Goal: Task Accomplishment & Management: Use online tool/utility

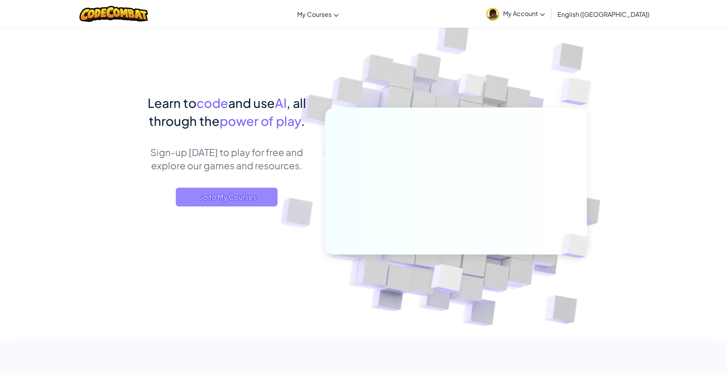
click at [256, 191] on span "Go to My Courses" at bounding box center [227, 197] width 102 height 19
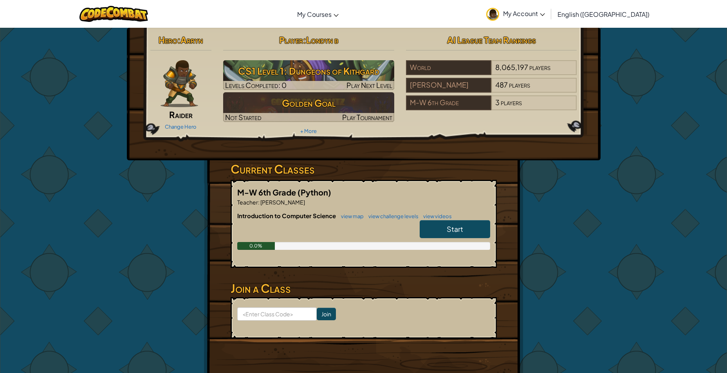
click at [457, 230] on span "Start" at bounding box center [454, 229] width 16 height 9
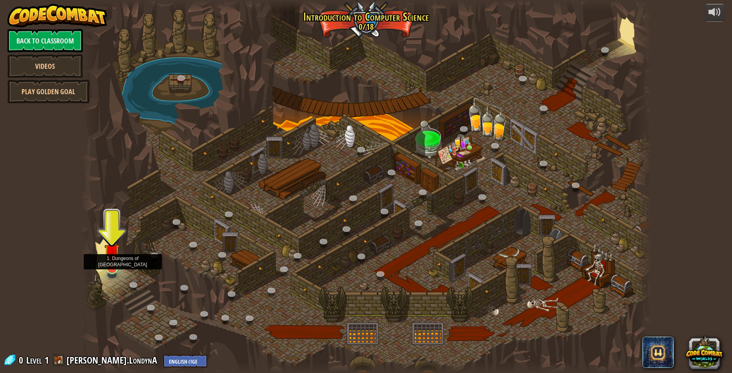
click at [108, 260] on img at bounding box center [111, 251] width 15 height 35
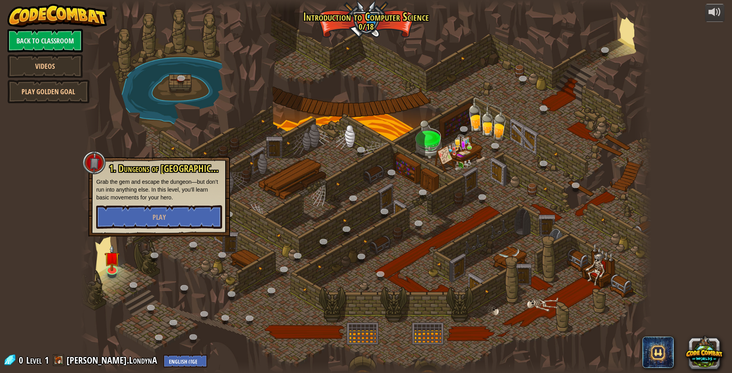
click at [299, 173] on div at bounding box center [366, 186] width 571 height 373
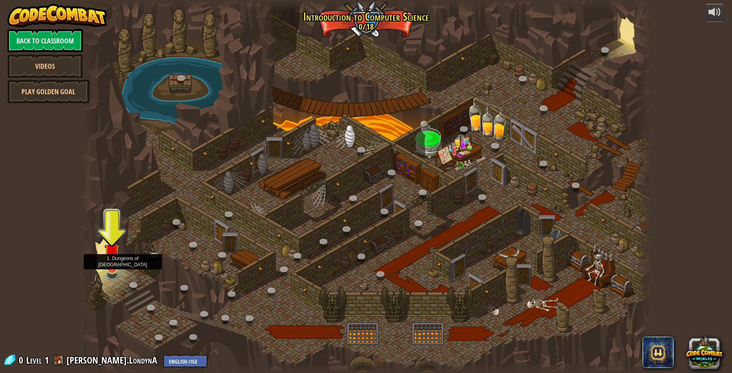
drag, startPoint x: 118, startPoint y: 262, endPoint x: 124, endPoint y: 253, distance: 11.3
click at [118, 263] on img at bounding box center [111, 251] width 15 height 35
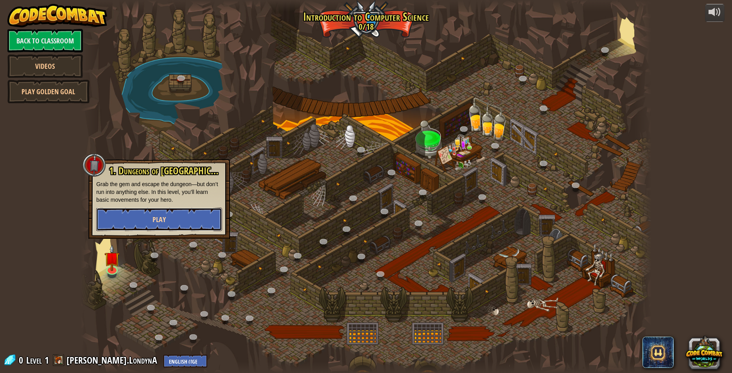
click at [161, 218] on span "Play" at bounding box center [159, 220] width 13 height 10
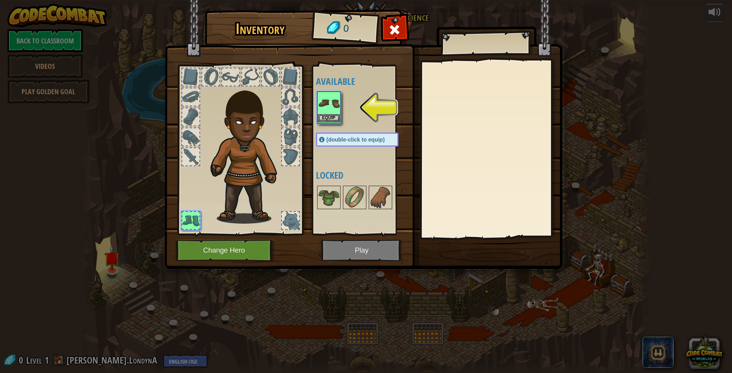
click at [333, 105] on img at bounding box center [329, 103] width 22 height 22
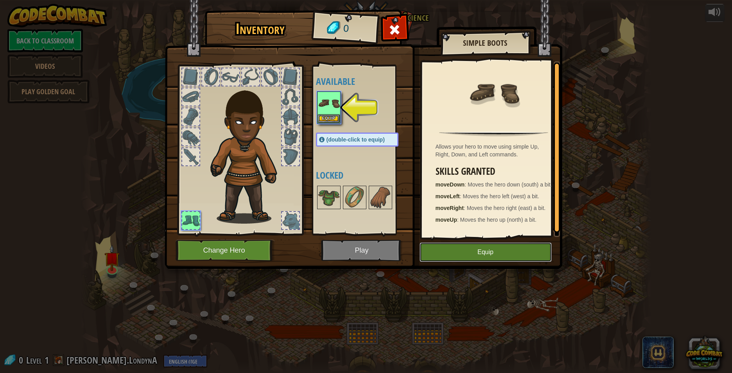
click at [526, 254] on button "Equip" at bounding box center [486, 253] width 132 height 20
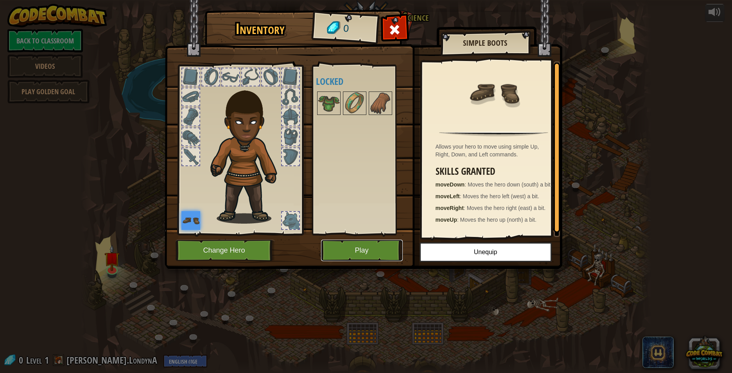
click at [369, 250] on button "Play" at bounding box center [362, 251] width 82 height 22
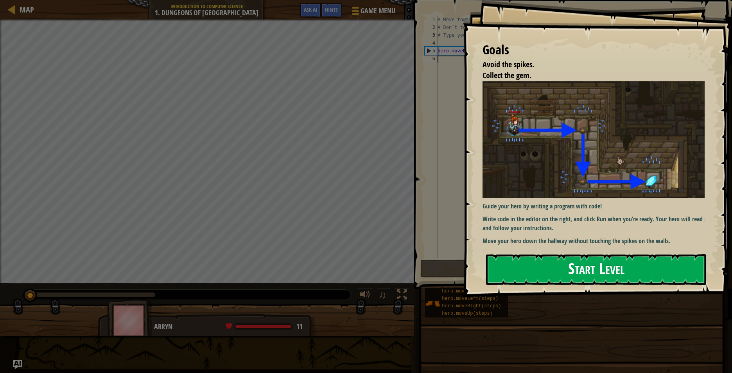
click at [617, 257] on button "Start Level" at bounding box center [596, 269] width 220 height 31
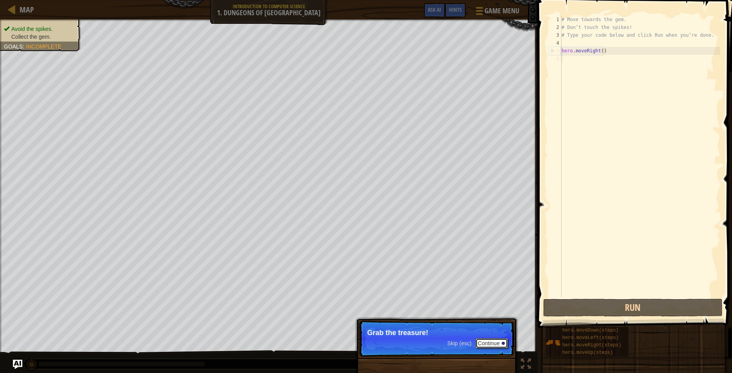
click at [482, 339] on button "Continue" at bounding box center [492, 343] width 32 height 10
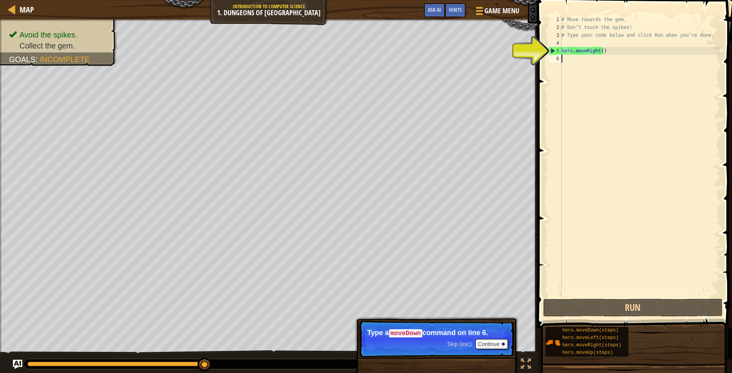
click at [551, 49] on div "5" at bounding box center [555, 51] width 13 height 8
type textarea "hero.moveRight()"
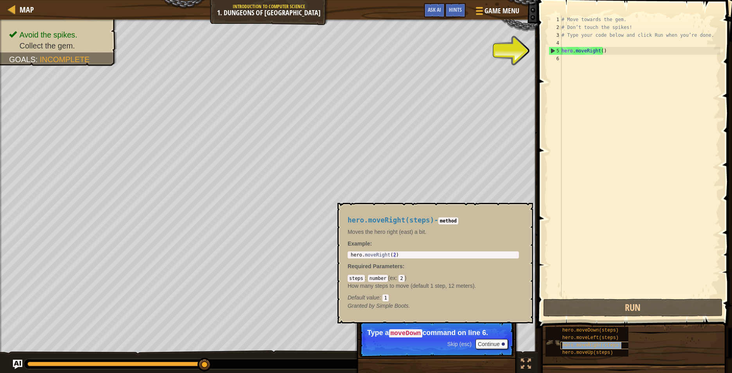
click at [592, 346] on span "hero.moveRight(steps)" at bounding box center [592, 345] width 59 height 5
type textarea "hero.moveRight(2)"
click at [506, 257] on div "hero . moveRight ( 2 )" at bounding box center [433, 260] width 168 height 16
click at [620, 342] on div "hero.moveLeft(steps)" at bounding box center [597, 338] width 73 height 7
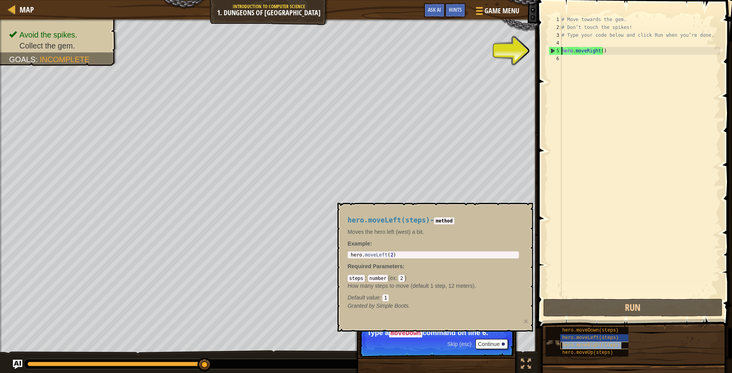
click at [618, 344] on div "hero.moveRight(steps)" at bounding box center [597, 345] width 73 height 7
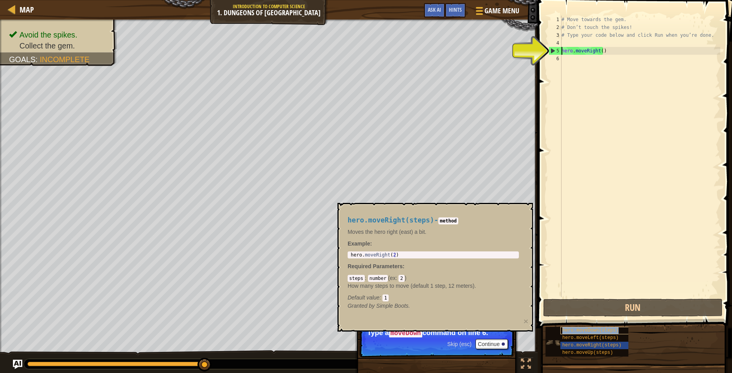
click at [604, 327] on div "hero.moveDown(steps)" at bounding box center [597, 330] width 73 height 7
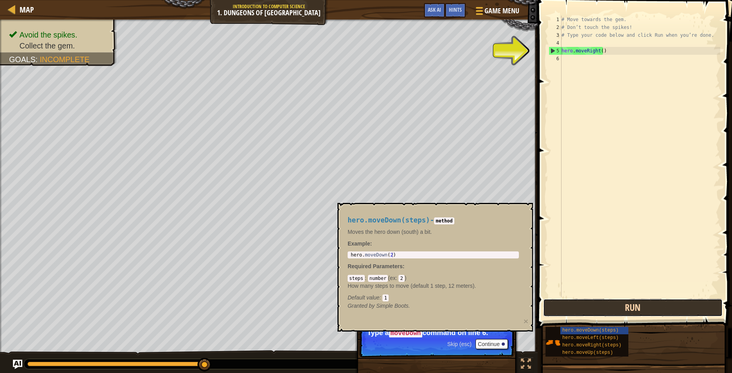
click at [621, 308] on button "Run" at bounding box center [633, 308] width 180 height 18
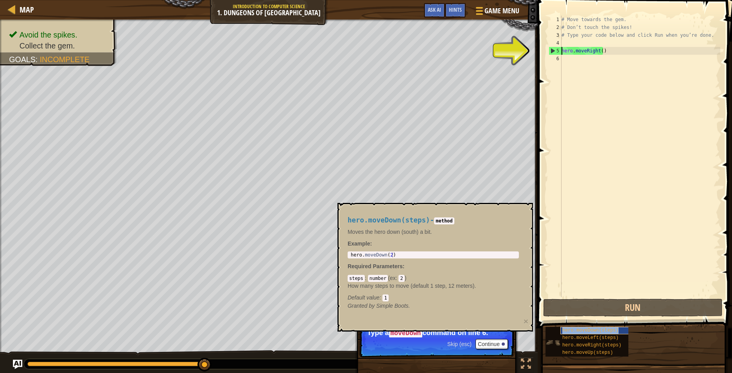
click at [608, 328] on span "hero.moveDown(steps)" at bounding box center [591, 330] width 56 height 5
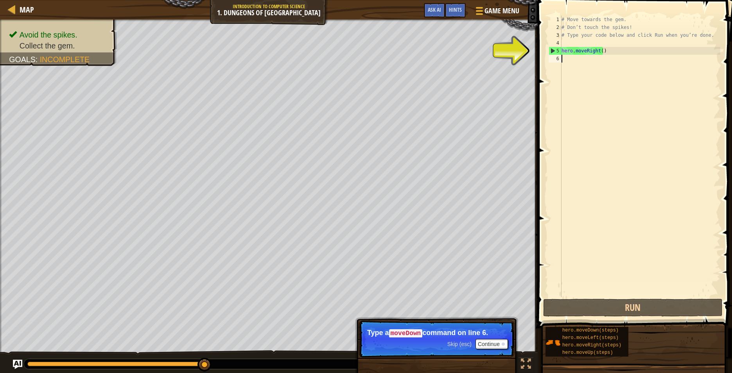
click at [607, 56] on div "# Move towards the gem. # Don’t touch the spikes! # Type your code below and cl…" at bounding box center [640, 164] width 160 height 297
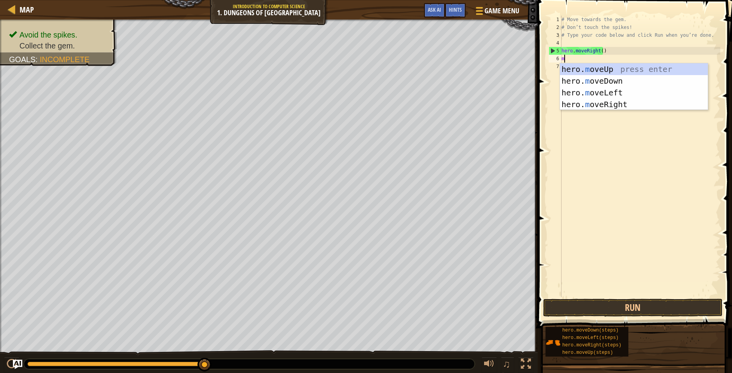
type textarea "mo"
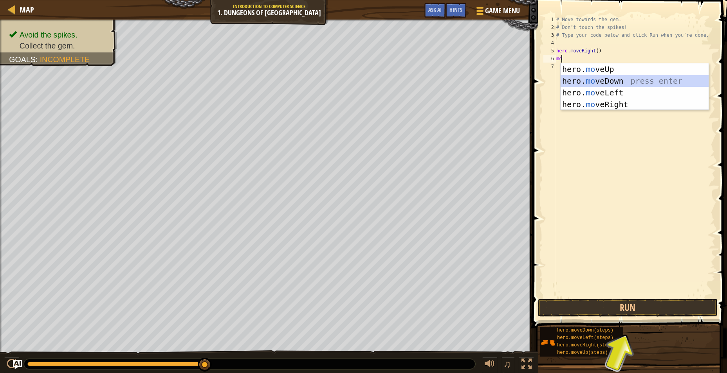
click at [647, 79] on div "hero. mo veUp press enter hero. mo veDown press enter hero. mo veLeft press ent…" at bounding box center [634, 98] width 148 height 70
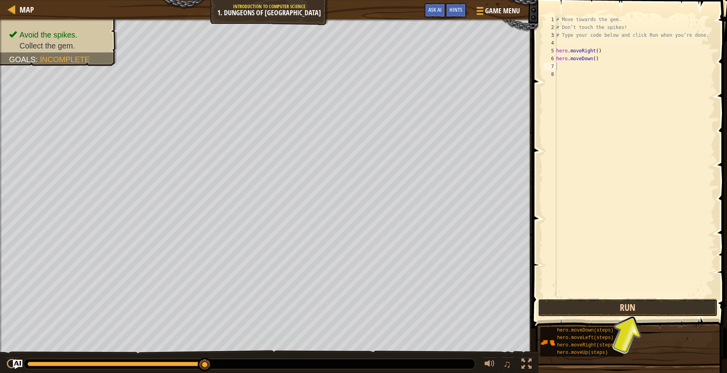
click at [660, 304] on button "Run" at bounding box center [628, 308] width 180 height 18
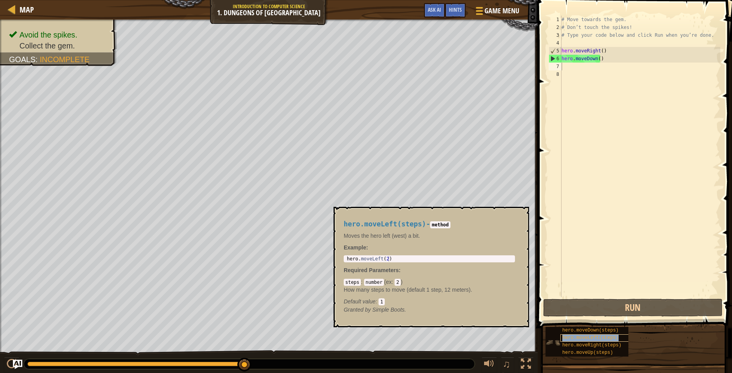
click at [616, 338] on div "hero.moveLeft(steps)" at bounding box center [597, 338] width 73 height 7
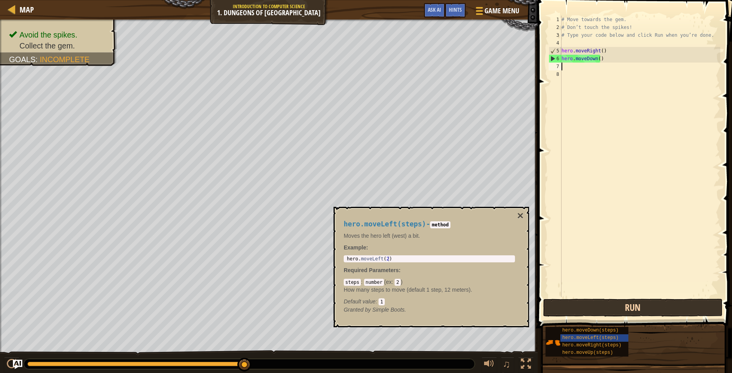
type textarea "m"
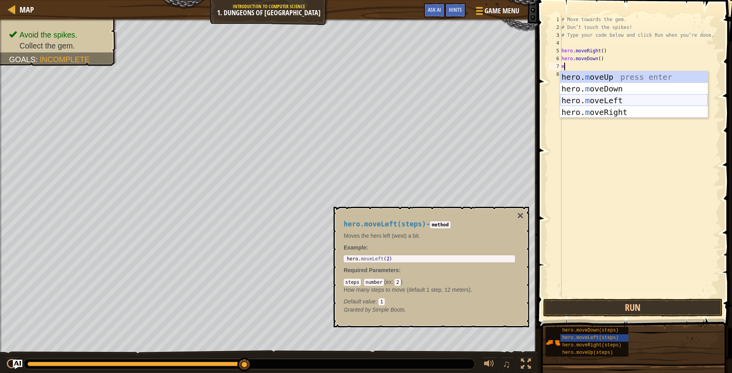
click at [644, 103] on div "hero. m oveUp press enter hero. m oveDown press enter hero. m oveLeft press ent…" at bounding box center [634, 106] width 148 height 70
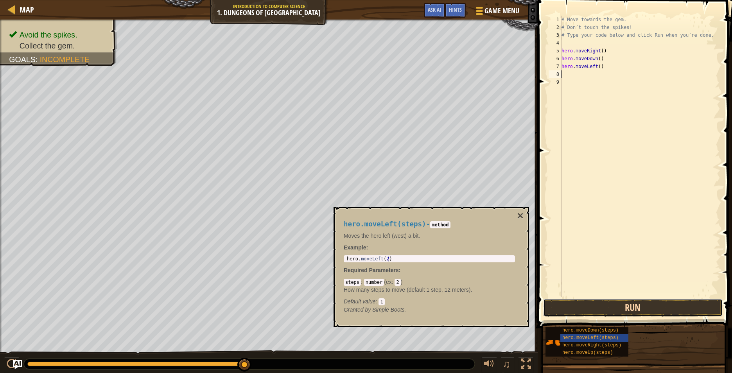
click at [602, 305] on button "Run" at bounding box center [633, 308] width 180 height 18
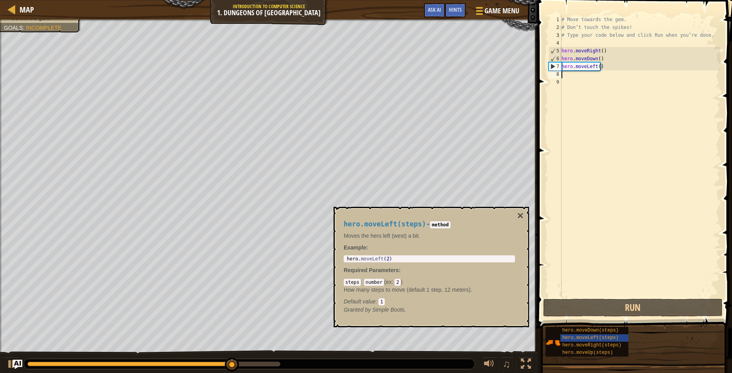
drag, startPoint x: 523, startPoint y: 215, endPoint x: 513, endPoint y: 214, distance: 9.4
click at [513, 214] on div "hero.moveLeft(steps) - method Moves the hero left (west) a bit. Example : 1 her…" at bounding box center [432, 267] width 196 height 121
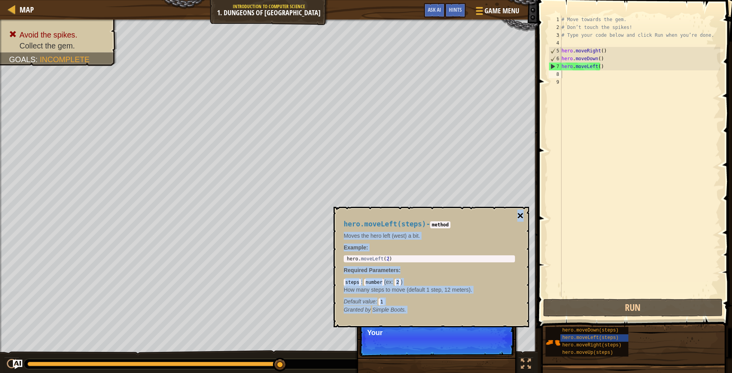
drag, startPoint x: 513, startPoint y: 214, endPoint x: 520, endPoint y: 218, distance: 7.0
click at [520, 218] on button "×" at bounding box center [521, 216] width 6 height 11
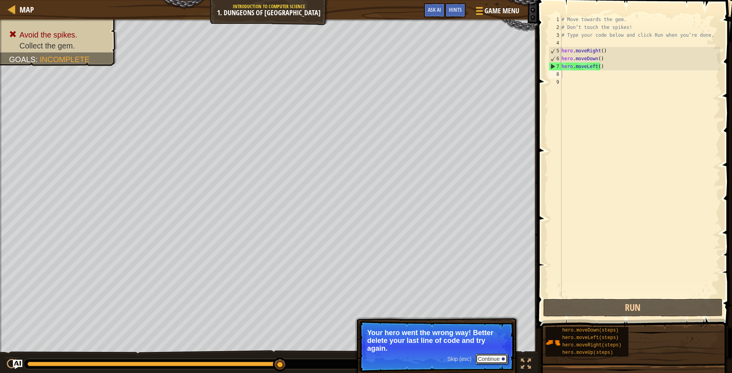
click at [491, 357] on button "Continue" at bounding box center [492, 359] width 32 height 10
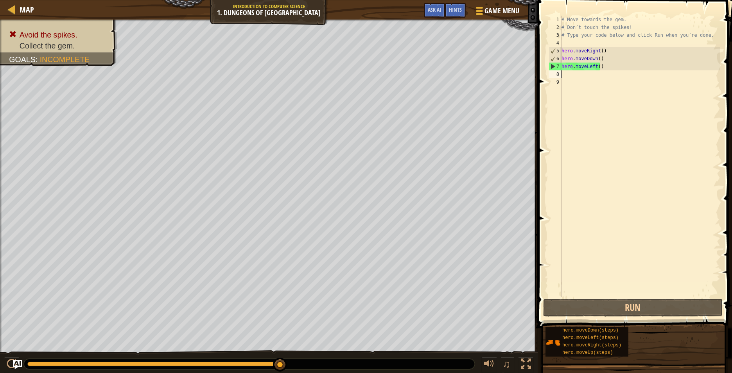
type textarea "m"
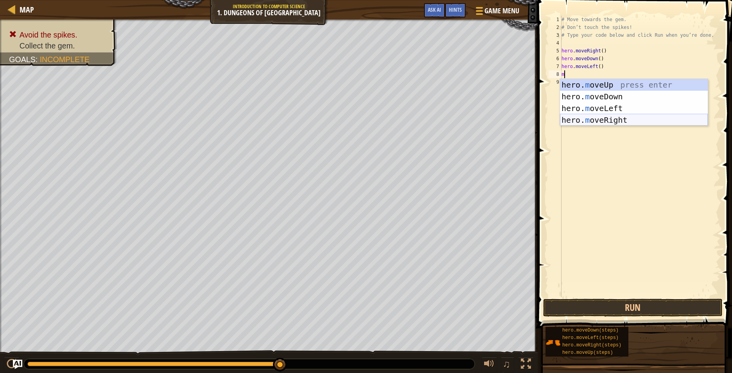
click at [651, 119] on div "hero. m oveUp press enter hero. m oveDown press enter hero. m oveLeft press ent…" at bounding box center [634, 114] width 148 height 70
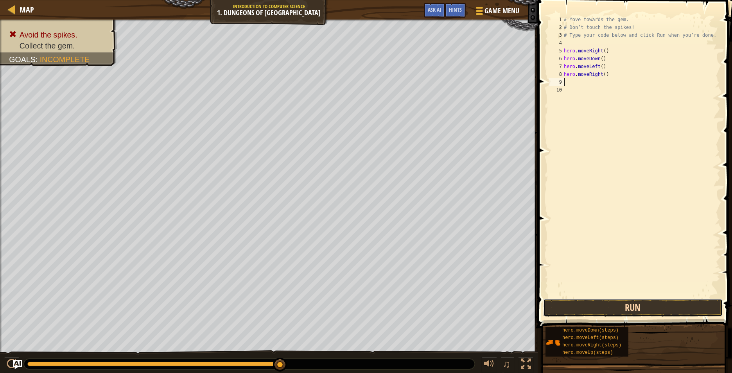
click at [605, 307] on button "Run" at bounding box center [633, 308] width 180 height 18
type textarea "m"
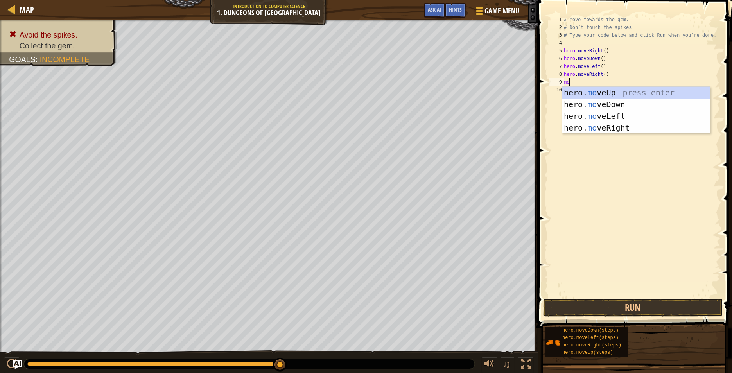
type textarea "mov"
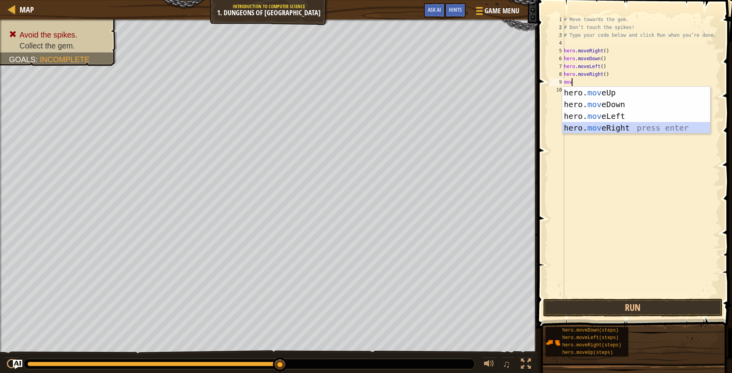
click at [623, 123] on div "hero. mov eUp press enter hero. mov eDown press enter hero. mov eLeft press ent…" at bounding box center [637, 122] width 148 height 70
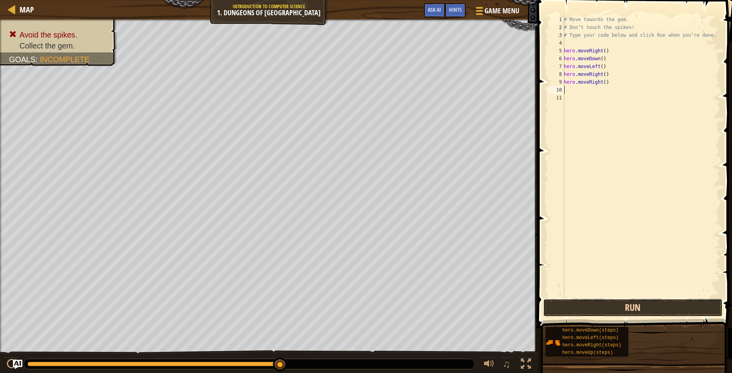
click at [581, 306] on button "Run" at bounding box center [633, 308] width 180 height 18
click at [618, 66] on div "# Move towards the gem. # Don’t touch the spikes! # Type your code below and cl…" at bounding box center [642, 164] width 158 height 297
type textarea "h"
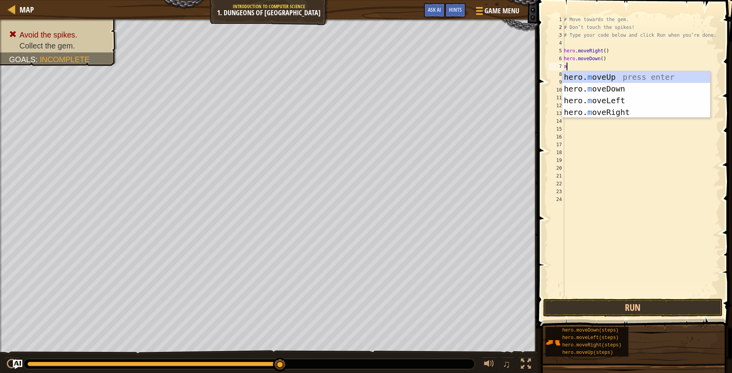
type textarea "mo"
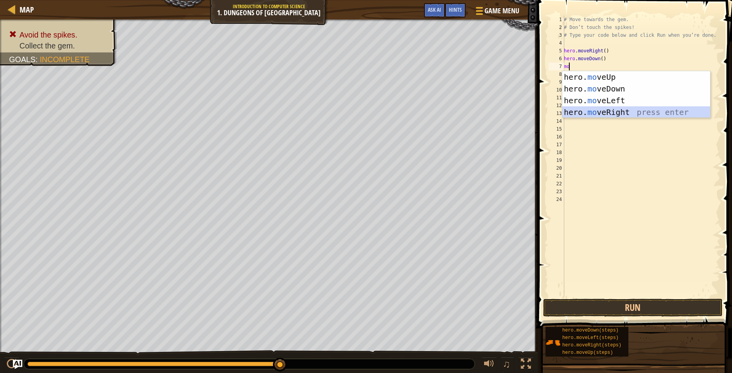
click at [680, 113] on div "hero. mo veUp press enter hero. mo veDown press enter hero. mo veLeft press ent…" at bounding box center [637, 106] width 148 height 70
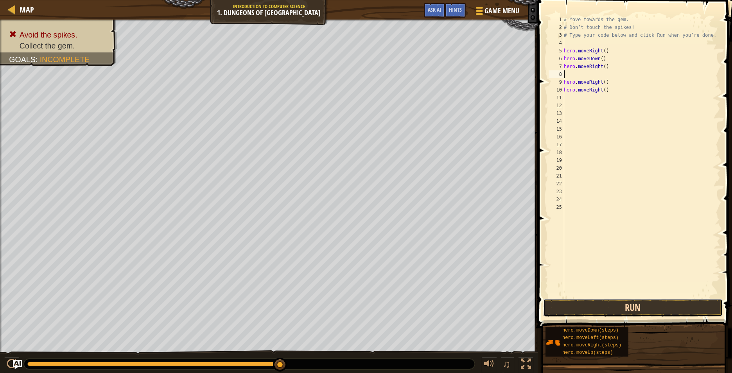
click at [691, 311] on button "Run" at bounding box center [633, 308] width 180 height 18
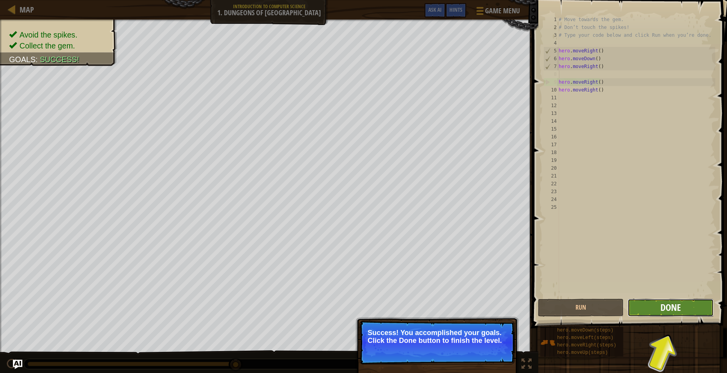
click at [670, 304] on span "Done" at bounding box center [670, 307] width 20 height 13
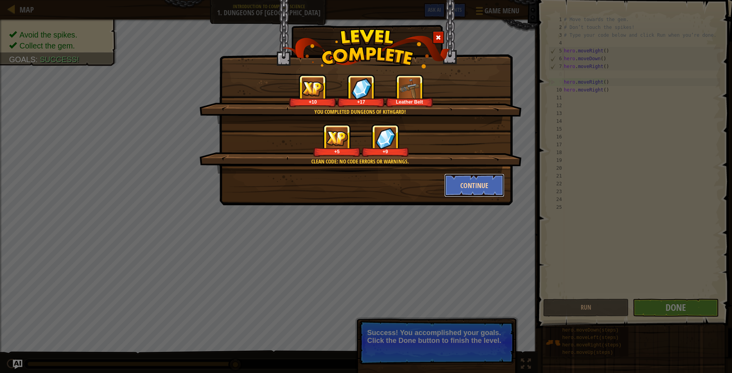
click at [477, 177] on button "Continue" at bounding box center [474, 185] width 61 height 23
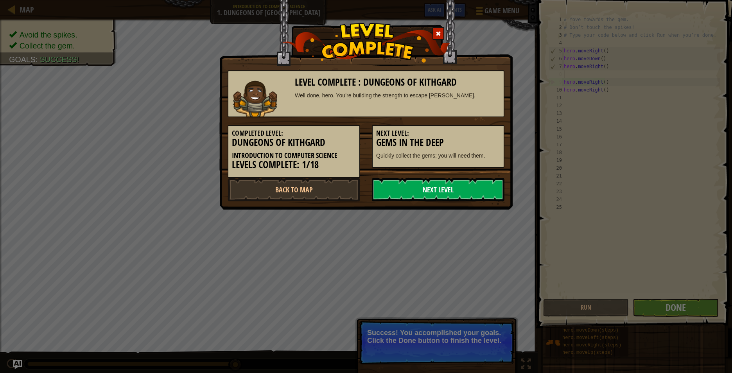
click at [478, 188] on link "Next Level" at bounding box center [438, 189] width 133 height 23
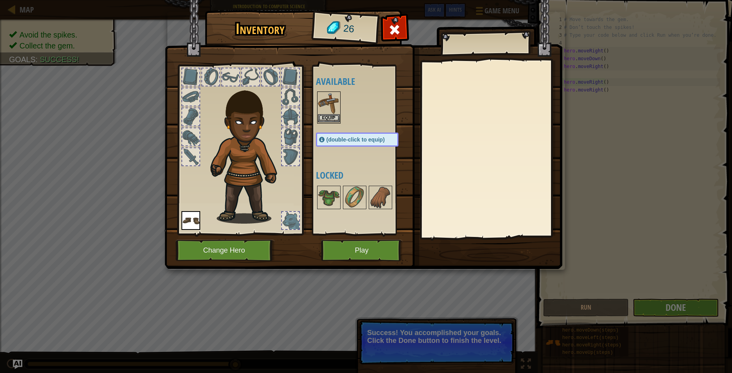
click at [335, 113] on img at bounding box center [329, 103] width 22 height 22
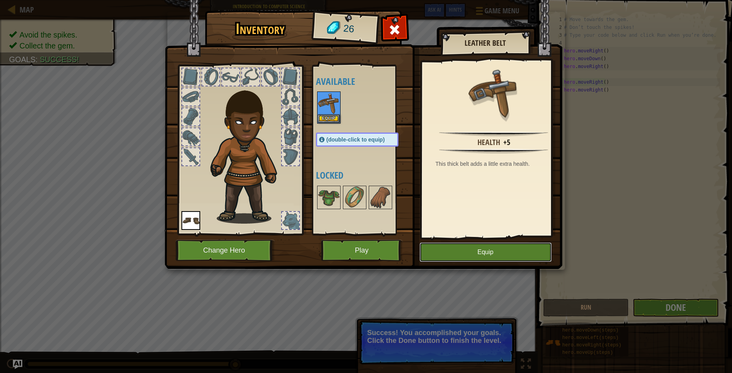
click at [437, 245] on button "Equip" at bounding box center [486, 253] width 132 height 20
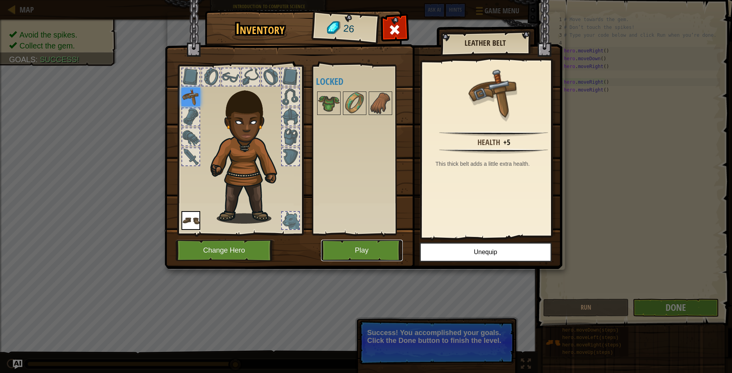
click at [377, 244] on button "Play" at bounding box center [362, 251] width 82 height 22
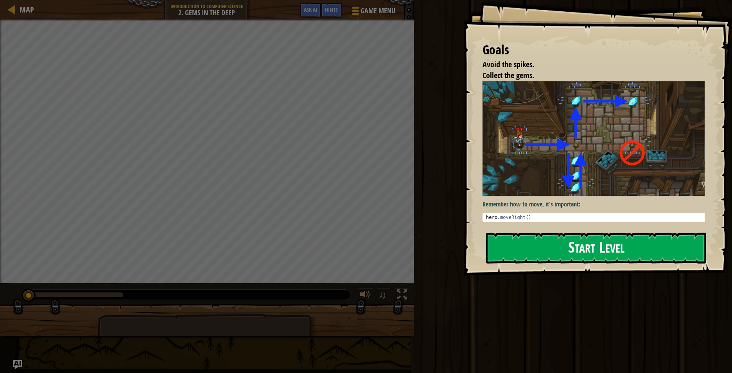
click at [646, 256] on button "Start Level" at bounding box center [596, 248] width 220 height 31
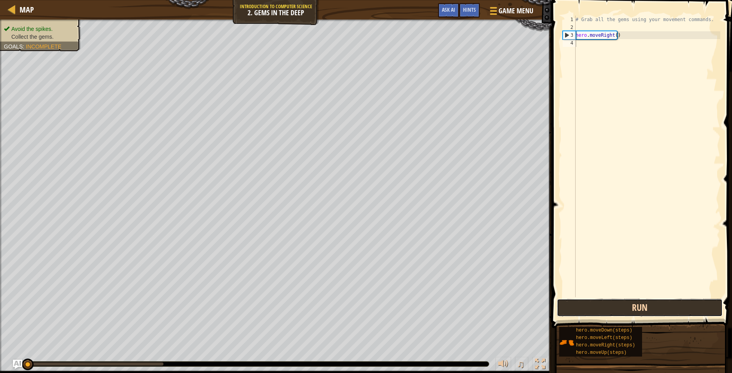
click at [627, 306] on button "Run" at bounding box center [640, 308] width 166 height 18
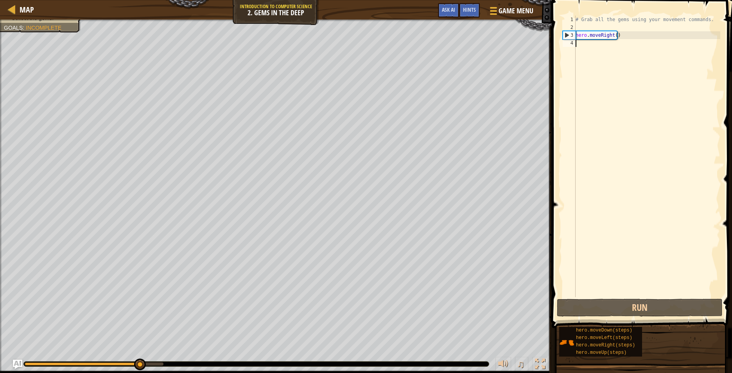
scroll to position [4, 0]
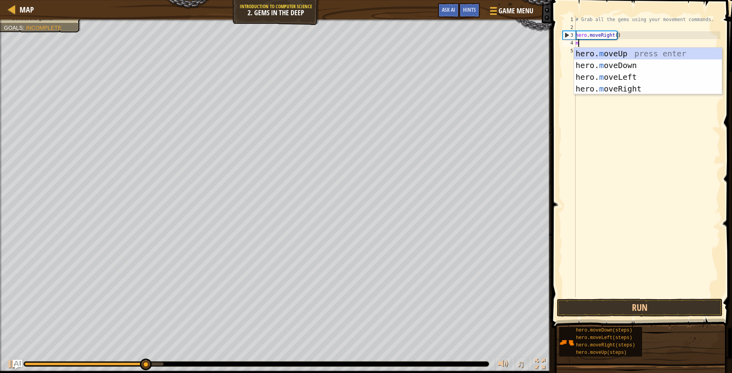
type textarea "mo"
click at [646, 63] on div "hero. mo veUp press enter hero. mo veDown press enter hero. mo veLeft press ent…" at bounding box center [648, 83] width 148 height 70
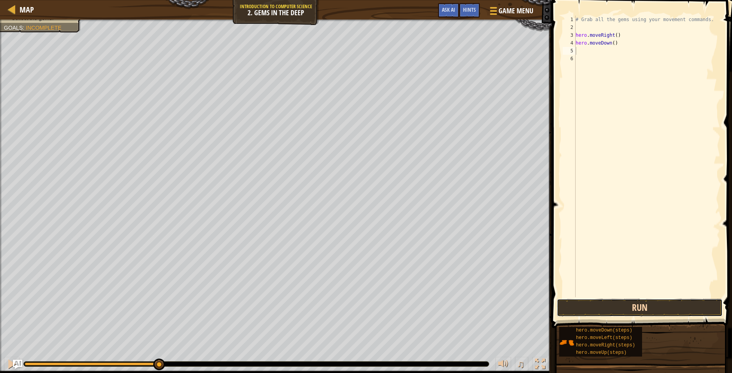
click at [603, 303] on button "Run" at bounding box center [640, 308] width 166 height 18
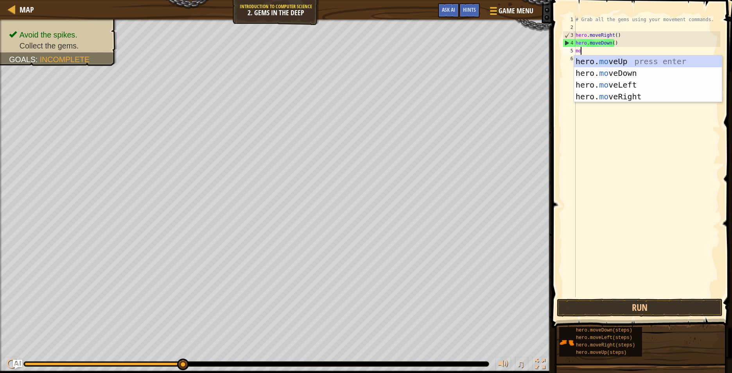
type textarea "mov"
click at [633, 62] on div "hero. mov eUp press enter hero. mov eDown press enter hero. mov eLeft press ent…" at bounding box center [648, 91] width 148 height 70
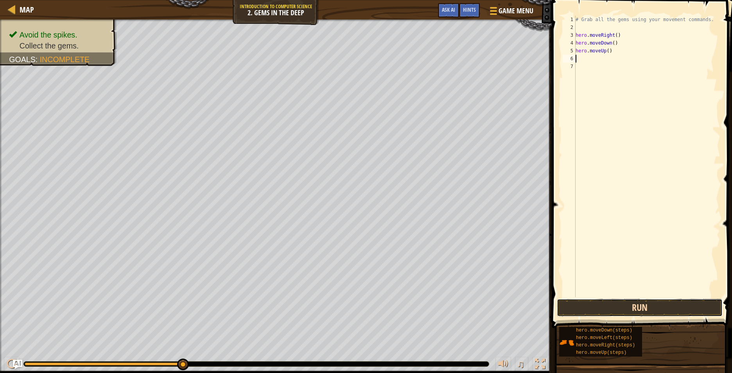
click at [603, 308] on button "Run" at bounding box center [640, 308] width 166 height 18
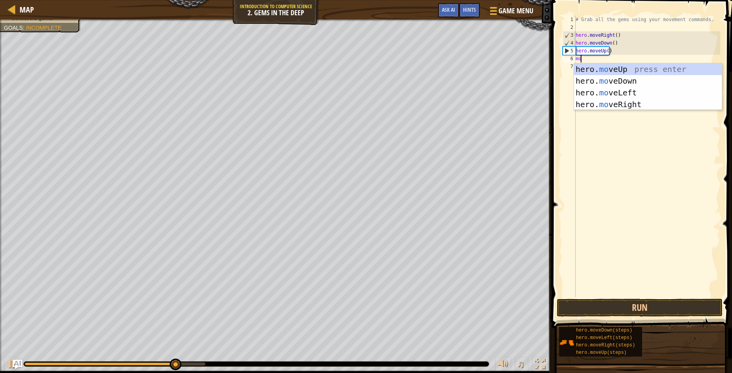
type textarea "mov"
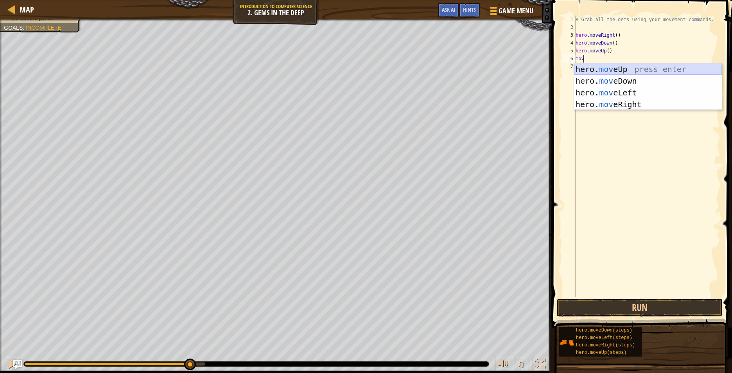
click at [632, 67] on div "hero. mov eUp press enter hero. mov eDown press enter hero. mov eLeft press ent…" at bounding box center [648, 98] width 148 height 70
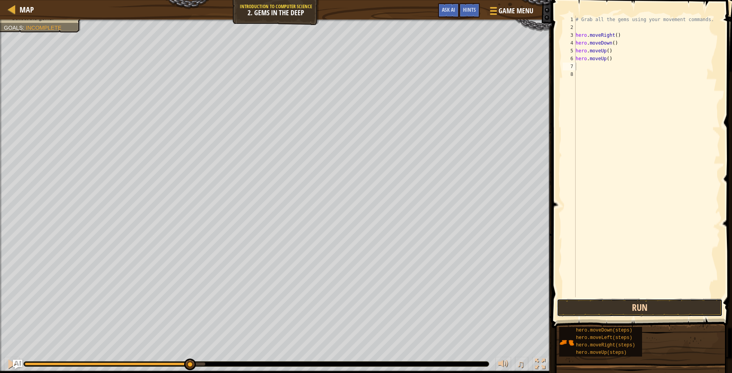
click at [624, 305] on button "Run" at bounding box center [640, 308] width 166 height 18
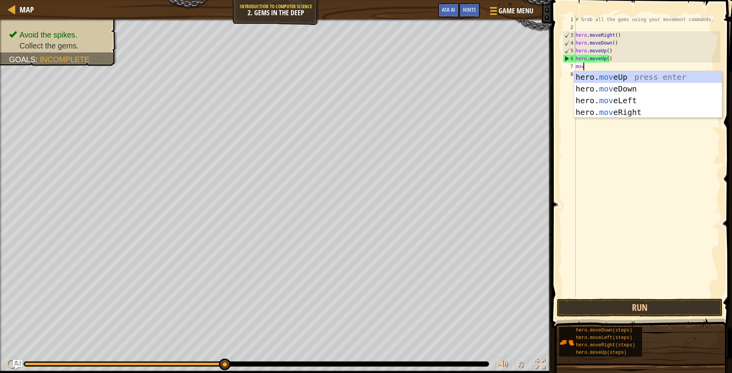
type textarea "move"
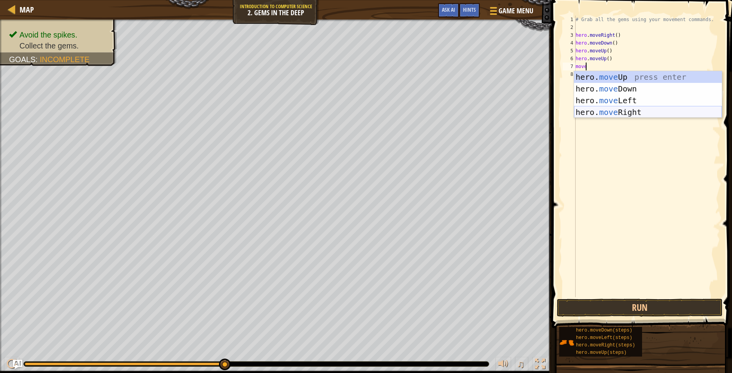
click at [655, 116] on div "hero. move Up press enter hero. move Down press enter hero. move Left press ent…" at bounding box center [648, 106] width 148 height 70
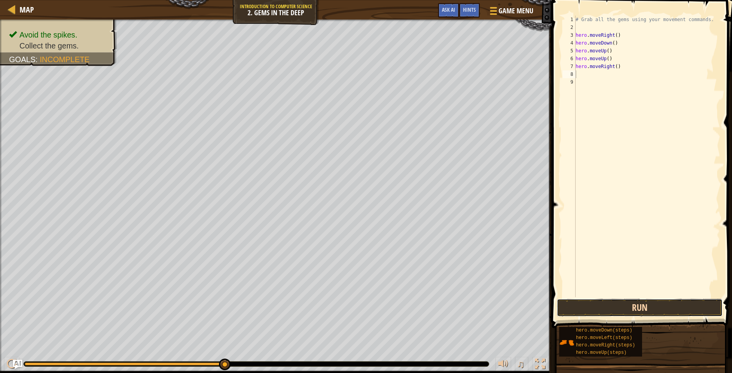
click at [600, 308] on button "Run" at bounding box center [640, 308] width 166 height 18
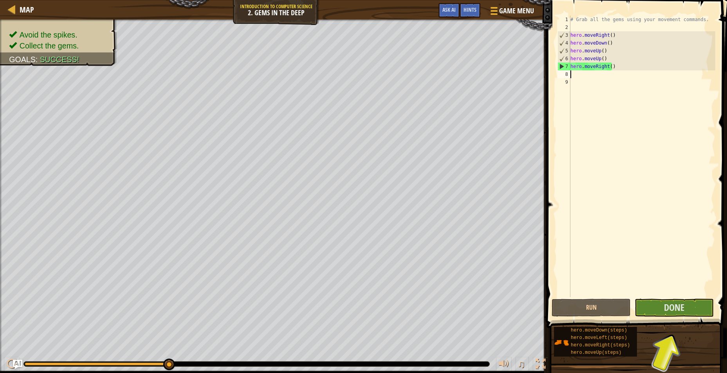
click at [675, 298] on span at bounding box center [637, 152] width 187 height 351
click at [676, 308] on span "Done" at bounding box center [674, 307] width 20 height 13
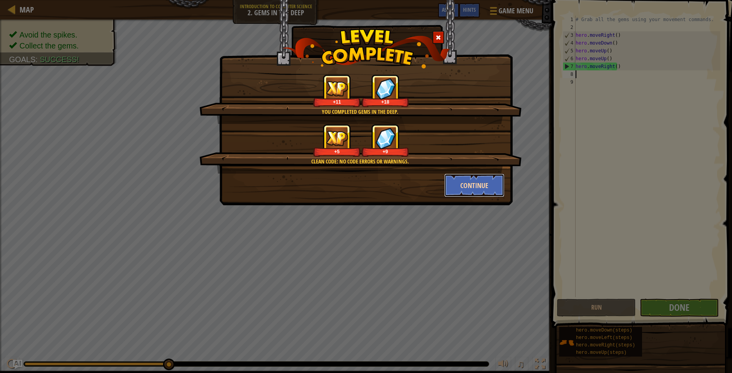
click at [463, 183] on button "Continue" at bounding box center [474, 185] width 61 height 23
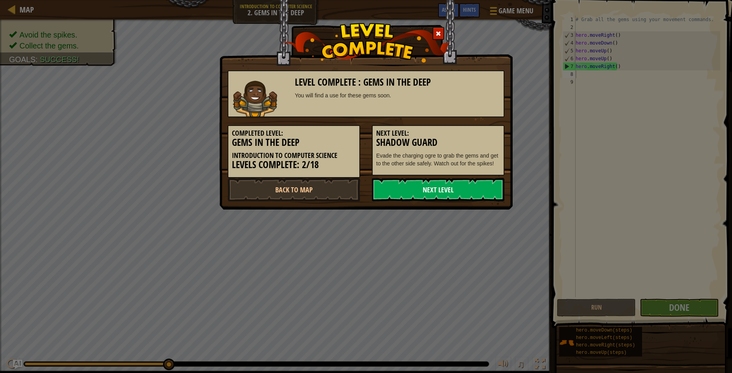
click at [462, 191] on link "Next Level" at bounding box center [438, 189] width 133 height 23
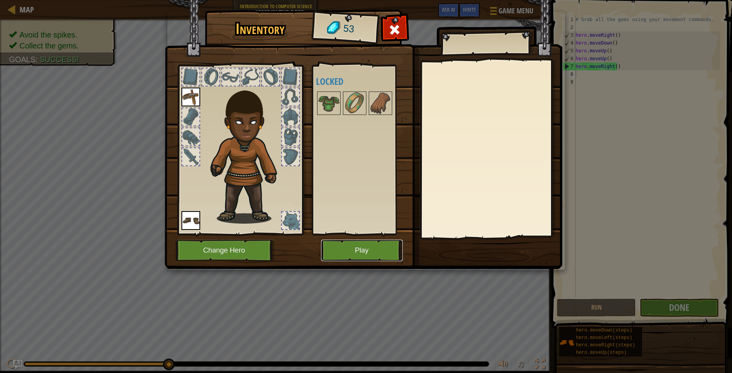
click at [329, 248] on button "Play" at bounding box center [362, 251] width 82 height 22
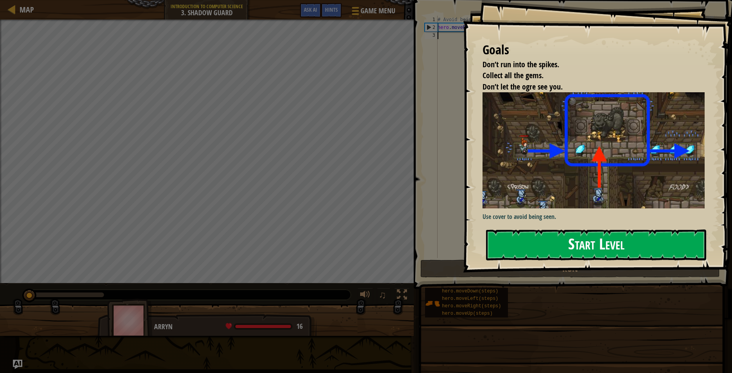
click at [696, 246] on button "Start Level" at bounding box center [596, 245] width 220 height 31
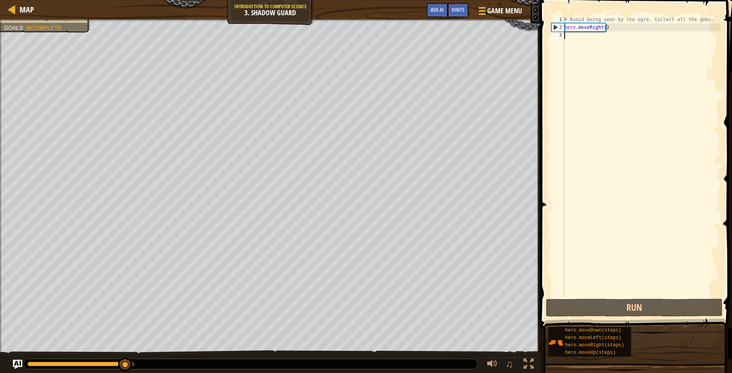
scroll to position [4, 0]
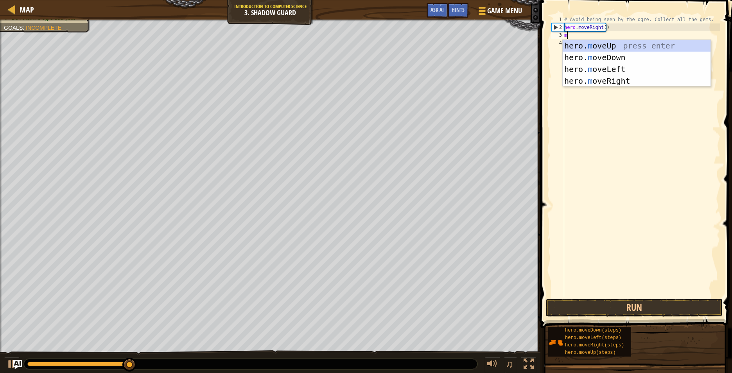
type textarea "mo"
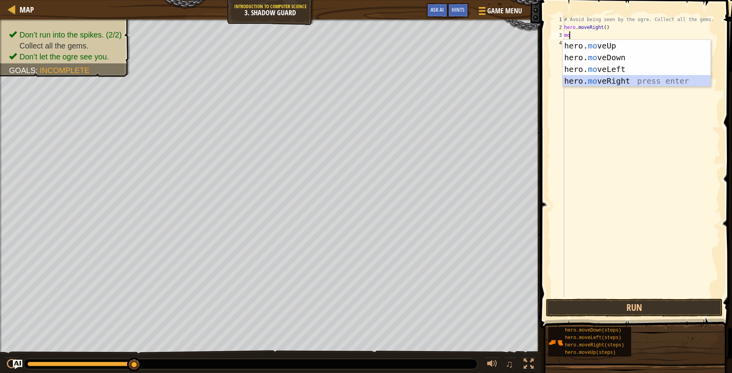
click at [636, 80] on div "hero. mo veUp press enter hero. mo veDown press enter hero. mo veLeft press ent…" at bounding box center [637, 75] width 148 height 70
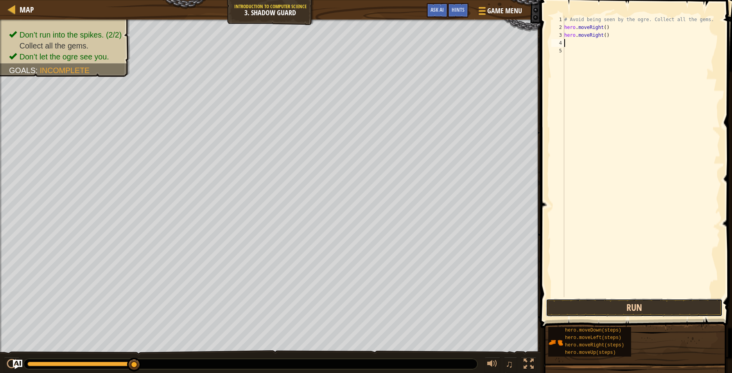
click at [556, 310] on button "Run" at bounding box center [634, 308] width 177 height 18
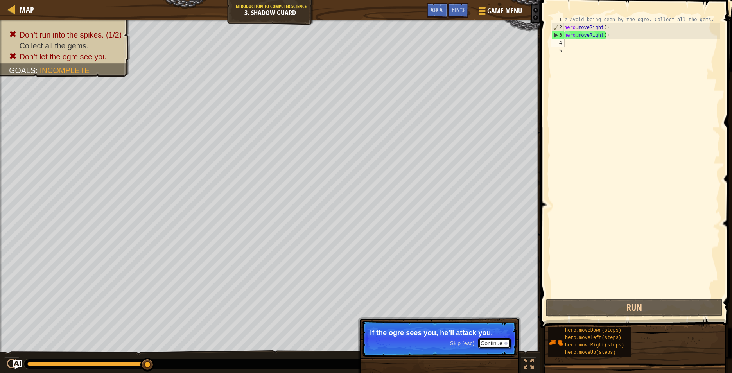
click at [503, 340] on button "Continue" at bounding box center [495, 343] width 32 height 10
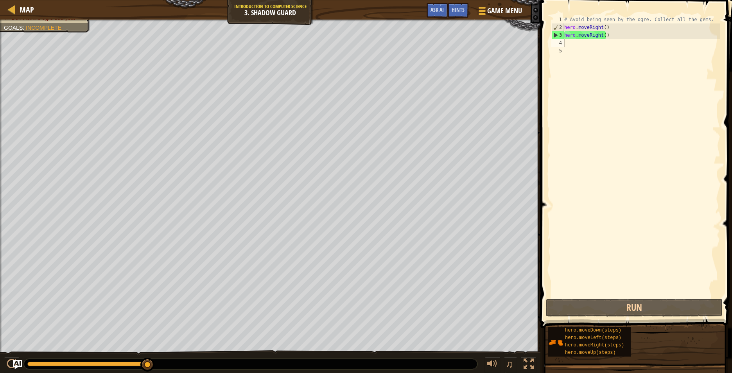
click at [59, 63] on div "Don’t run into the spikes. (1/2) Collect all the gems. Don’t let the ogre see y…" at bounding box center [270, 192] width 541 height 345
drag, startPoint x: 594, startPoint y: 51, endPoint x: 606, endPoint y: 123, distance: 72.6
click at [594, 52] on div "# Avoid being seen by the ogre. Collect all the gems. hero . moveRight ( ) hero…" at bounding box center [642, 164] width 158 height 297
click at [569, 50] on div "# Avoid being seen by the ogre. Collect all the gems. hero . moveRight ( ) hero…" at bounding box center [642, 164] width 158 height 297
click at [569, 47] on div "# Avoid being seen by the ogre. Collect all the gems. hero . moveRight ( ) hero…" at bounding box center [642, 164] width 158 height 297
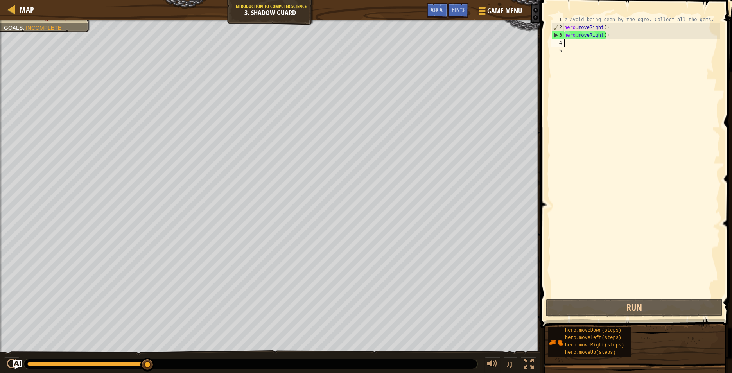
click at [569, 43] on div "# Avoid being seen by the ogre. Collect all the gems. hero . moveRight ( ) hero…" at bounding box center [642, 164] width 158 height 297
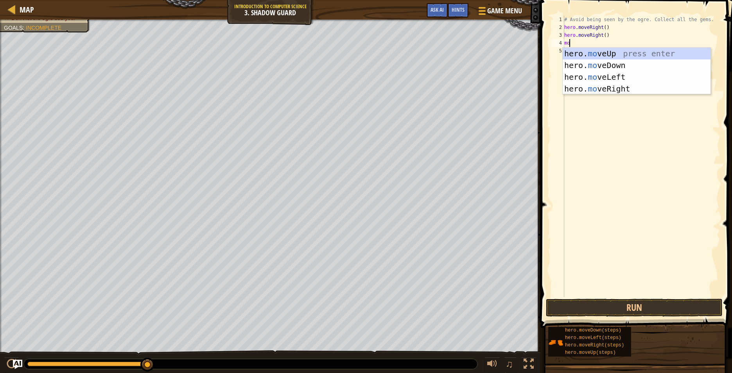
type textarea "mov"
click at [645, 87] on div "hero. mov eUp press enter hero. mov eDown press enter hero. mov eLeft press ent…" at bounding box center [637, 83] width 148 height 70
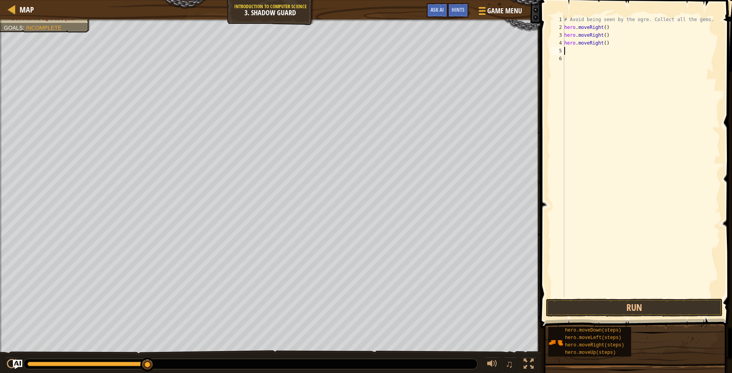
scroll to position [4, 0]
click at [612, 306] on button "Run" at bounding box center [634, 308] width 177 height 18
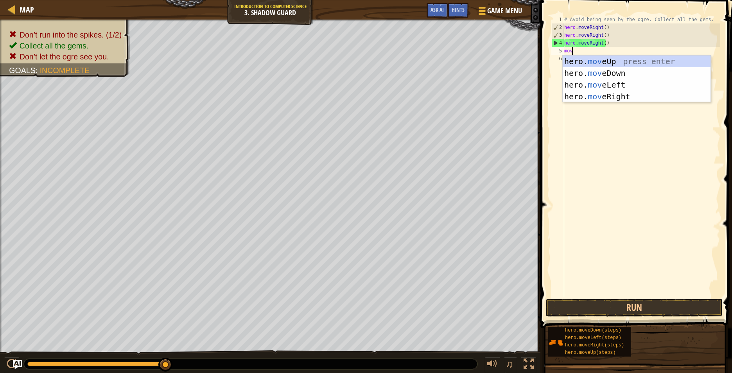
scroll to position [4, 0]
type textarea "move"
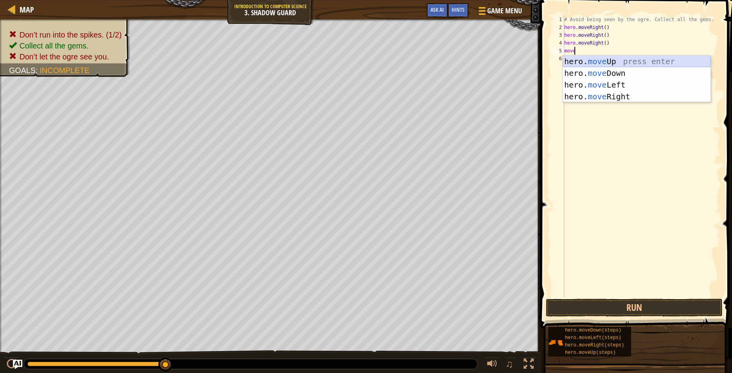
click at [623, 59] on div "hero. move Up press enter hero. move Down press enter hero. move Left press ent…" at bounding box center [637, 91] width 148 height 70
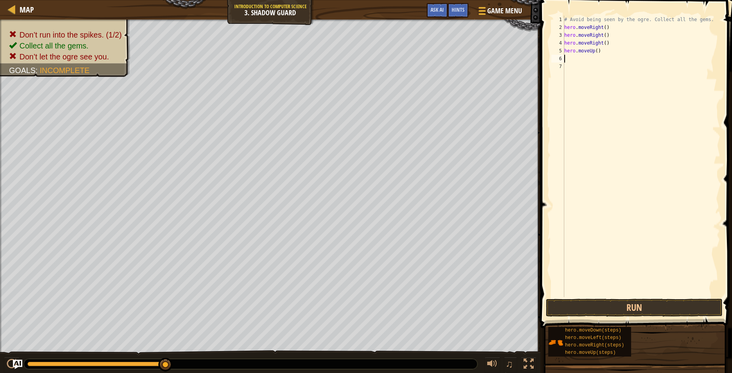
scroll to position [4, 0]
click at [583, 308] on button "Run" at bounding box center [634, 308] width 177 height 18
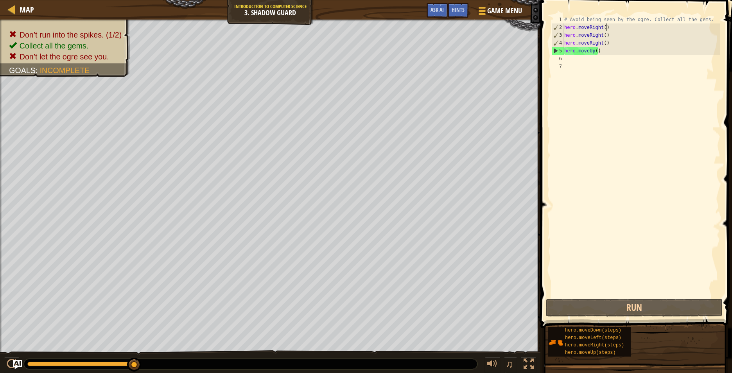
click at [613, 31] on div "# Avoid being seen by the ogre. Collect all the gems. hero . moveRight ( ) hero…" at bounding box center [642, 164] width 158 height 297
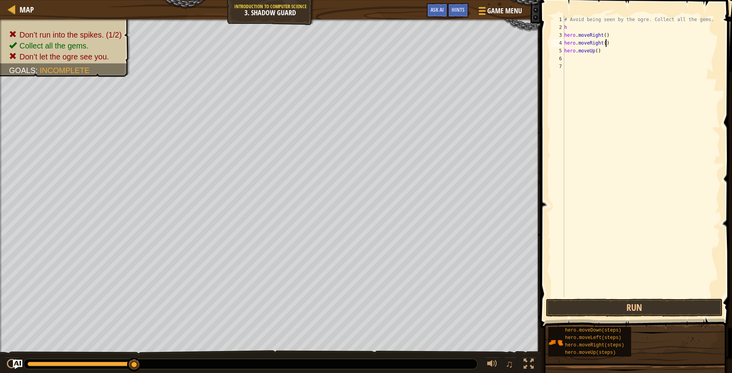
click at [616, 42] on div "# Avoid being seen by the ogre. Collect all the gems. h hero . moveRight ( ) he…" at bounding box center [642, 164] width 158 height 297
type textarea "h"
click at [617, 38] on div "# Avoid being seen by the ogre. Collect all the gems. h hero . moveRight ( ) he…" at bounding box center [642, 164] width 158 height 297
type textarea "h"
click at [617, 26] on div "# Avoid being seen by the ogre. Collect all the gems. h hero . moveUp ( )" at bounding box center [642, 164] width 158 height 297
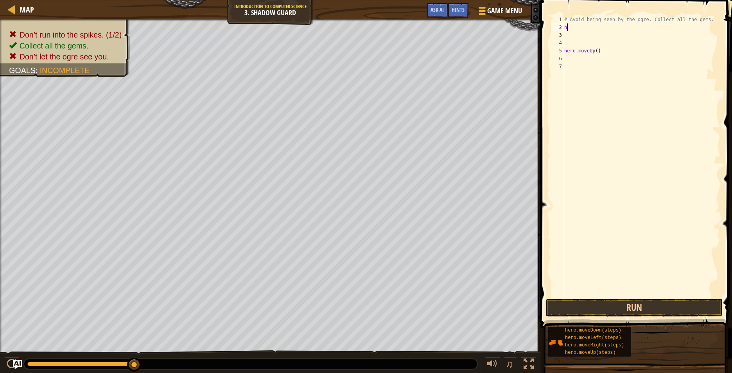
type textarea "h"
click at [610, 53] on div "# Avoid being seen by the ogre. Collect all the gems. hero . moveUp ( )" at bounding box center [642, 164] width 158 height 297
type textarea "h"
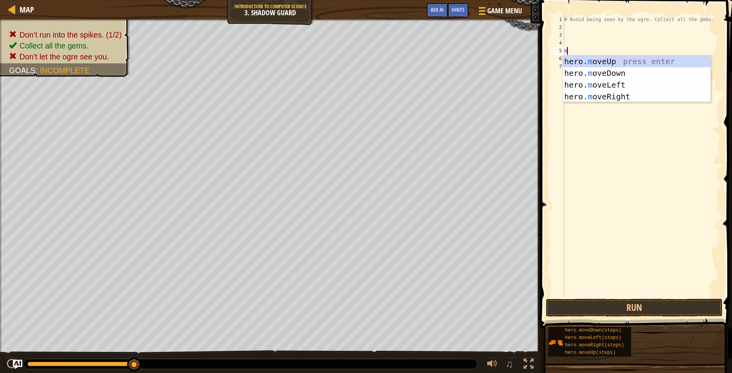
type textarea "mo"
click at [631, 61] on div "hero. mo veUp press enter hero. mo veDown press enter hero. mo veLeft press ent…" at bounding box center [637, 91] width 148 height 70
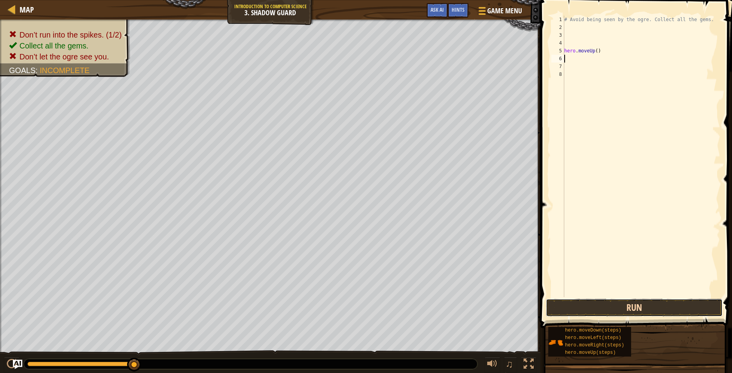
click at [682, 301] on button "Run" at bounding box center [634, 308] width 177 height 18
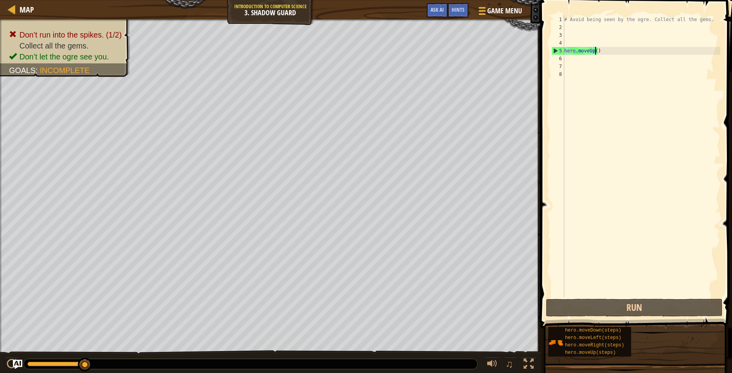
click at [596, 47] on div "# Avoid being seen by the ogre. Collect all the gems. hero . moveUp ( )" at bounding box center [642, 164] width 158 height 297
click at [603, 54] on div "# Avoid being seen by the ogre. Collect all the gems. hero . moveUp ( )" at bounding box center [642, 164] width 158 height 297
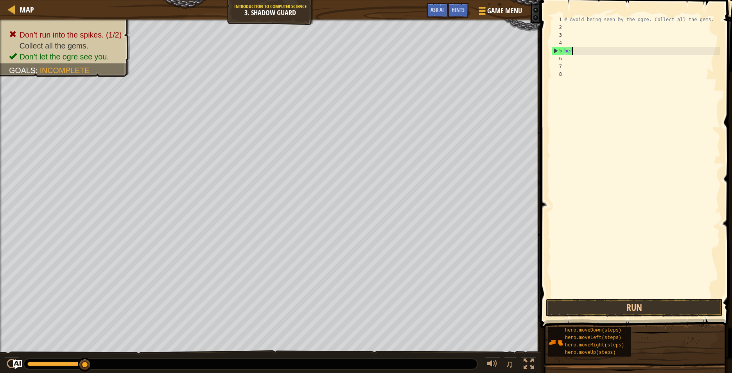
type textarea "h"
type textarea "moveright"
click at [614, 59] on div "hero. moveRight press enter" at bounding box center [637, 73] width 148 height 35
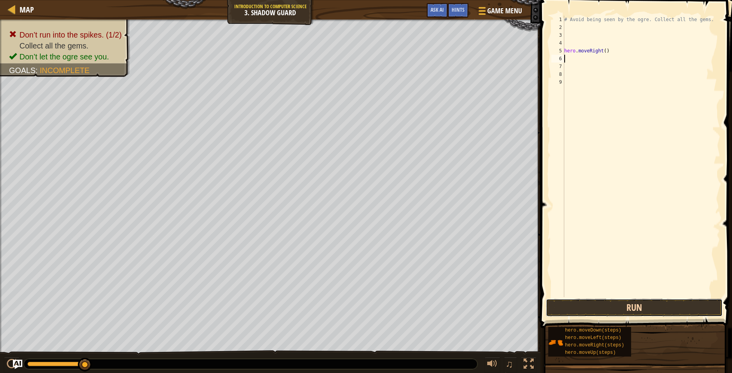
click at [628, 306] on button "Run" at bounding box center [634, 308] width 177 height 18
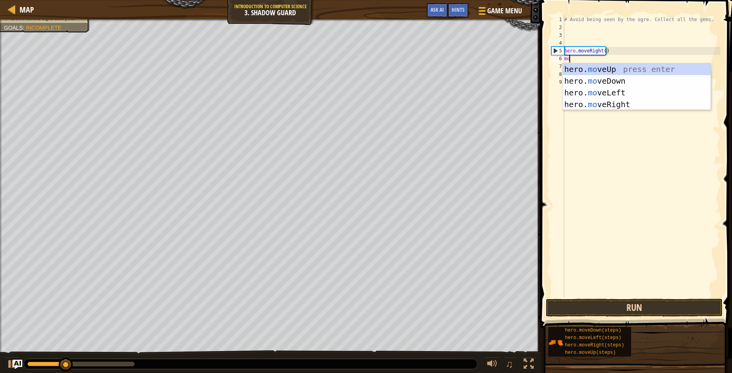
type textarea "mov"
click at [590, 68] on div "hero. mov eUp press enter hero. mov eDown press enter hero. mov eLeft press ent…" at bounding box center [637, 98] width 148 height 70
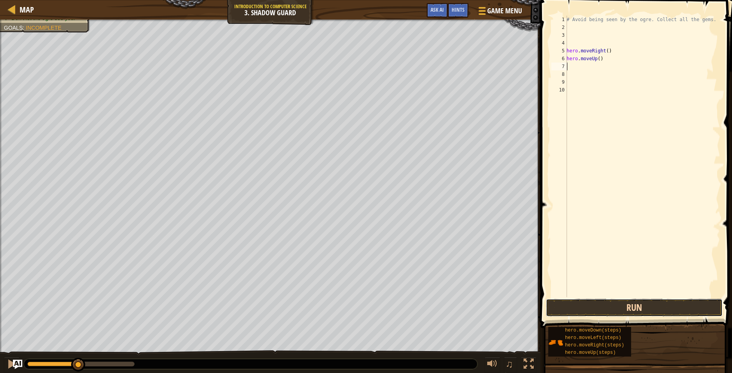
click at [627, 310] on button "Run" at bounding box center [634, 308] width 177 height 18
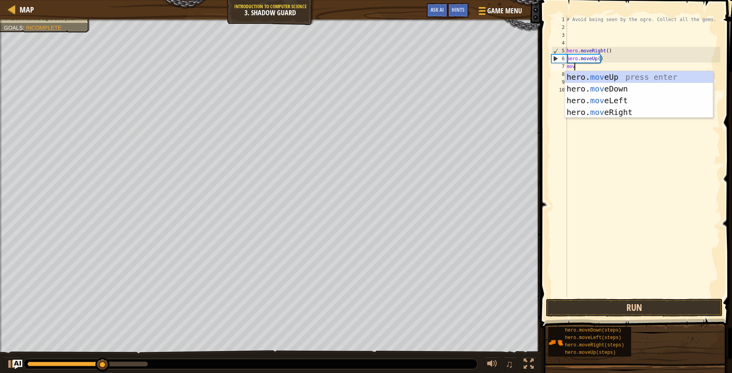
scroll to position [4, 0]
type textarea "move"
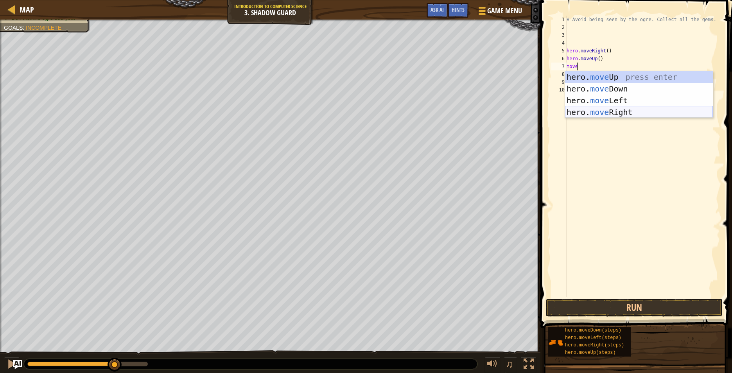
click at [614, 111] on div "hero. move Up press enter hero. move Down press enter hero. move Left press ent…" at bounding box center [639, 106] width 148 height 70
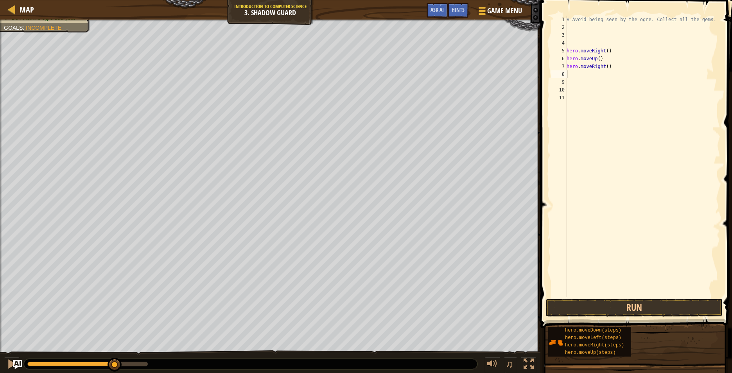
scroll to position [4, 0]
click at [642, 303] on button "Run" at bounding box center [634, 308] width 177 height 18
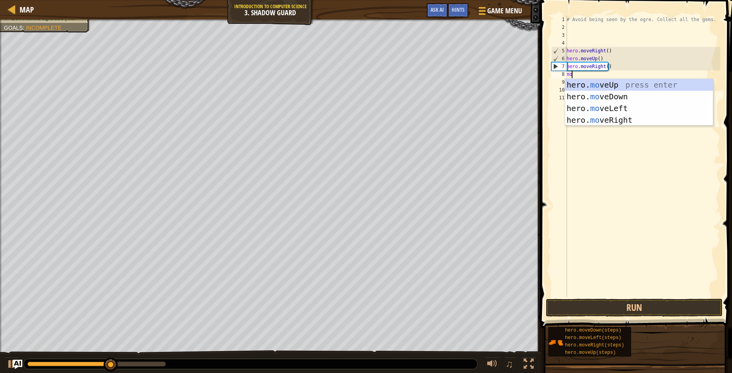
type textarea "mov"
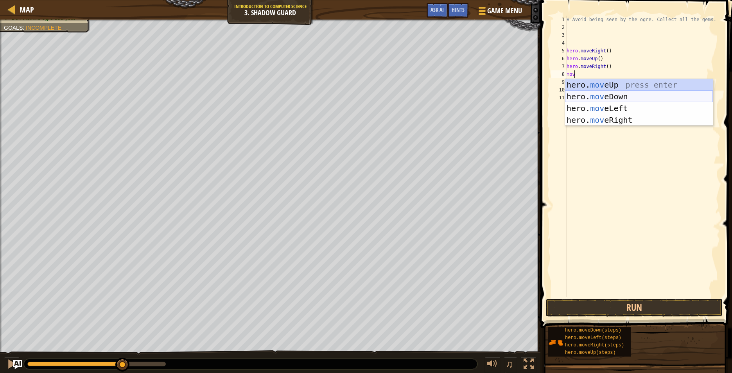
click at [664, 96] on div "hero. mov eUp press enter hero. mov eDown press enter hero. mov eLeft press ent…" at bounding box center [639, 114] width 148 height 70
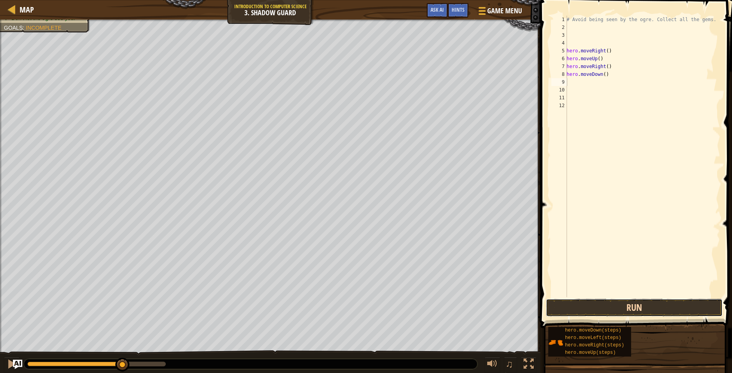
click at [646, 309] on button "Run" at bounding box center [634, 308] width 177 height 18
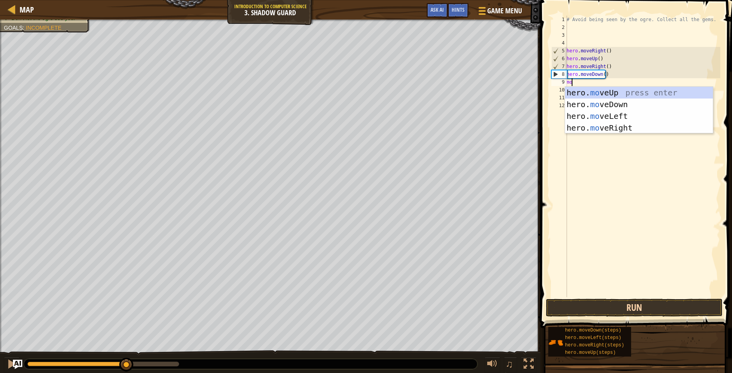
scroll to position [4, 0]
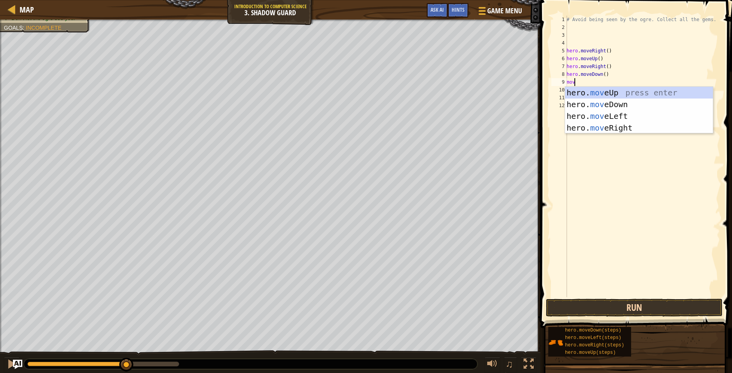
type textarea "move"
click at [634, 122] on div "hero. move Up press enter hero. move Down press enter hero. move Left press ent…" at bounding box center [639, 122] width 148 height 70
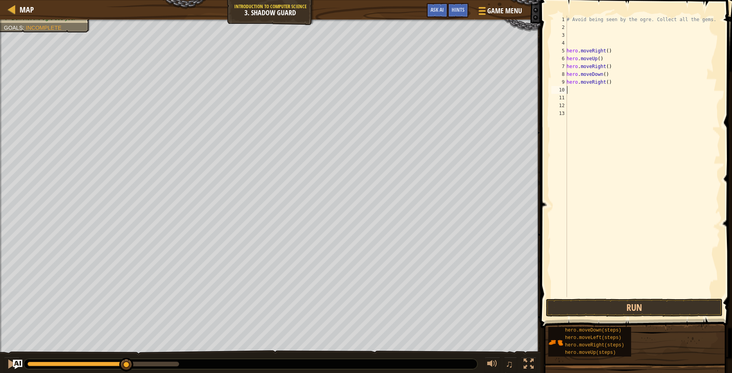
scroll to position [4, 0]
click at [587, 299] on span at bounding box center [637, 152] width 198 height 351
click at [589, 303] on button "Run" at bounding box center [634, 308] width 177 height 18
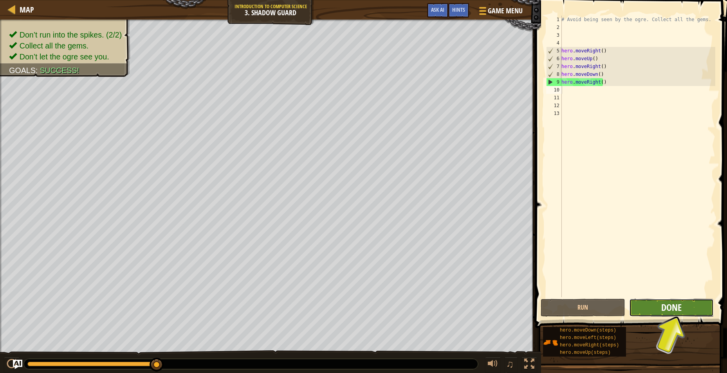
click at [681, 311] on button "Done" at bounding box center [671, 308] width 85 height 18
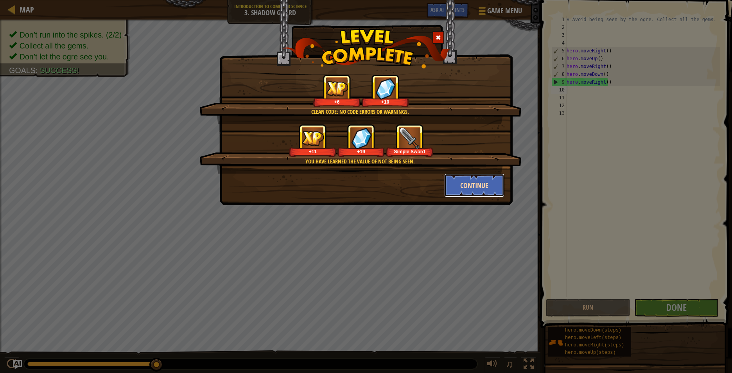
click at [468, 190] on button "Continue" at bounding box center [474, 185] width 61 height 23
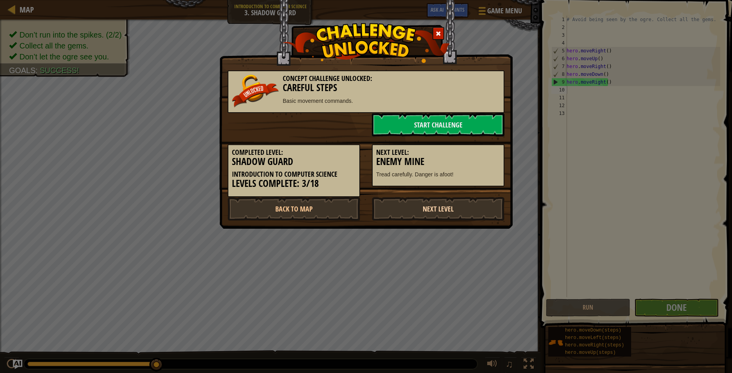
click at [406, 211] on link "Next Level" at bounding box center [438, 208] width 133 height 23
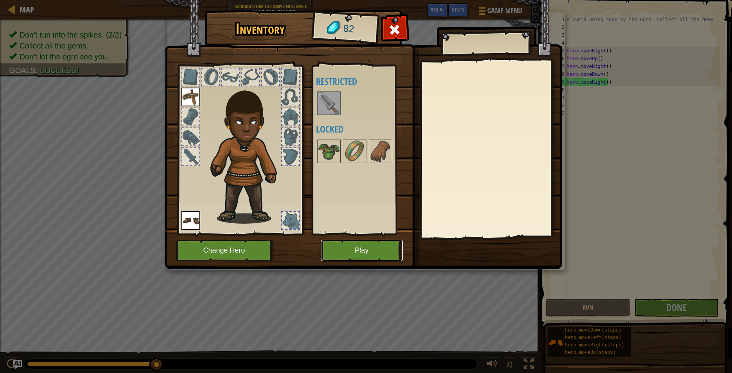
click at [330, 249] on button "Play" at bounding box center [362, 251] width 82 height 22
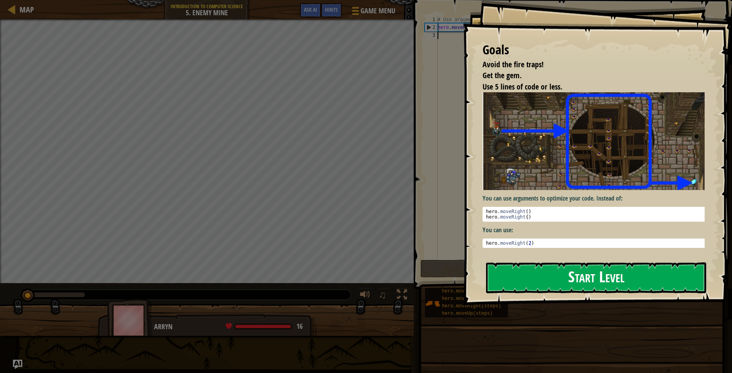
click at [624, 277] on button "Start Level" at bounding box center [596, 278] width 220 height 31
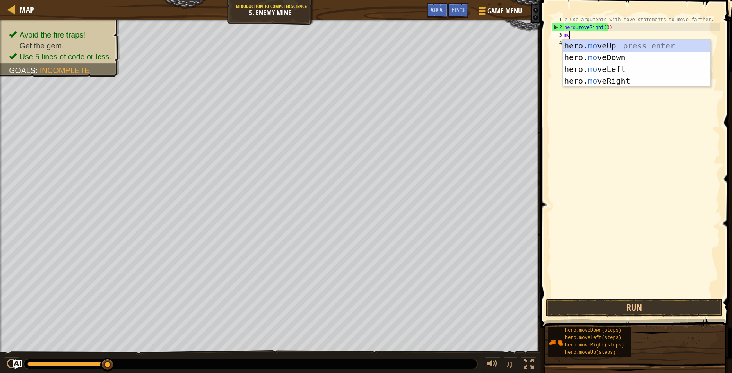
scroll to position [4, 0]
type textarea "move"
click at [630, 46] on div "hero. move Up press enter hero. move Down press enter hero. move Left press ent…" at bounding box center [637, 75] width 148 height 70
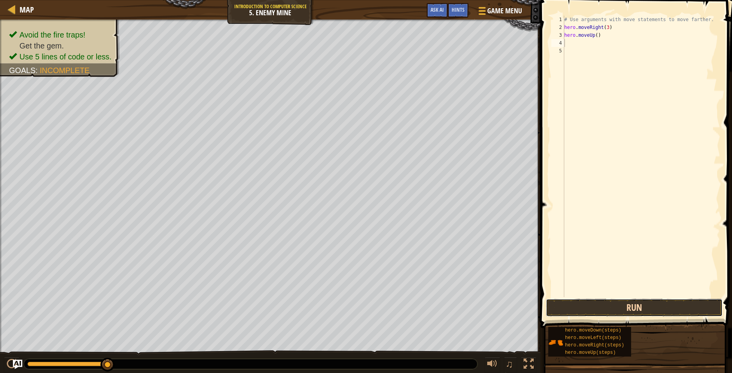
drag, startPoint x: 658, startPoint y: 305, endPoint x: 658, endPoint y: 309, distance: 4.3
click at [658, 308] on button "Run" at bounding box center [634, 308] width 177 height 18
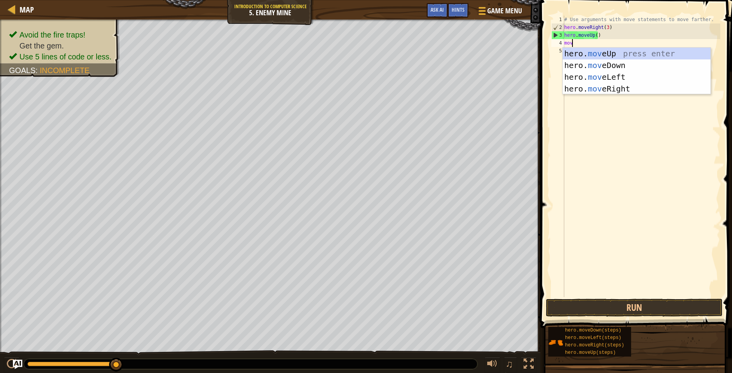
scroll to position [4, 0]
type textarea "move"
click at [594, 55] on div "hero. move Up press enter hero. move Down press enter hero. move Left press ent…" at bounding box center [637, 83] width 148 height 70
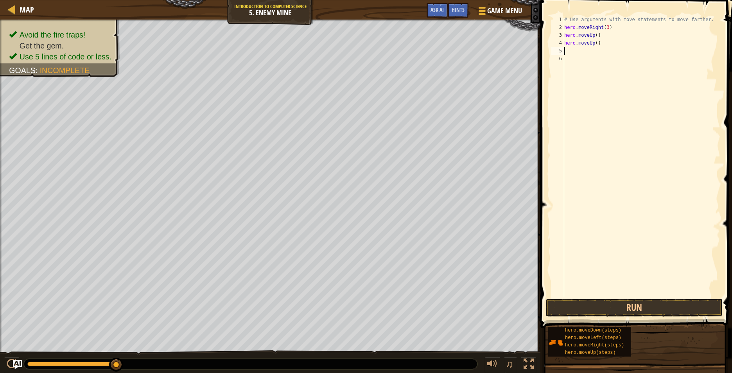
scroll to position [4, 0]
click at [622, 304] on button "Run" at bounding box center [634, 308] width 177 height 18
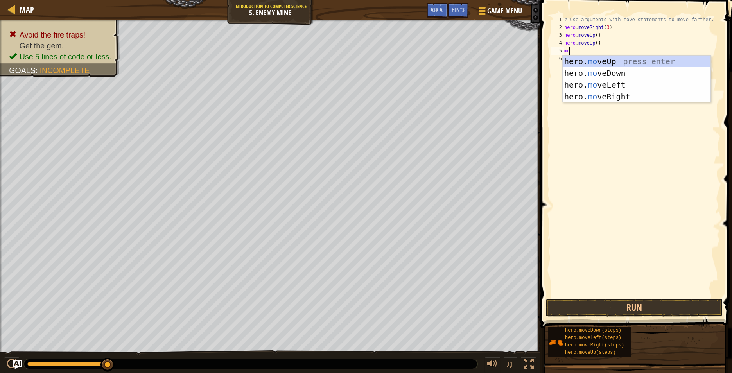
type textarea "m"
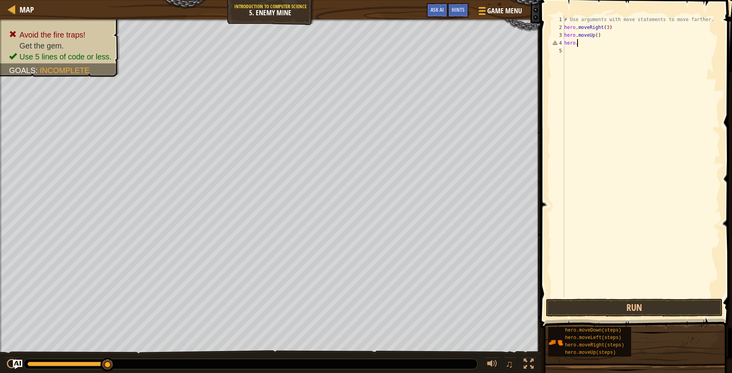
type textarea "h"
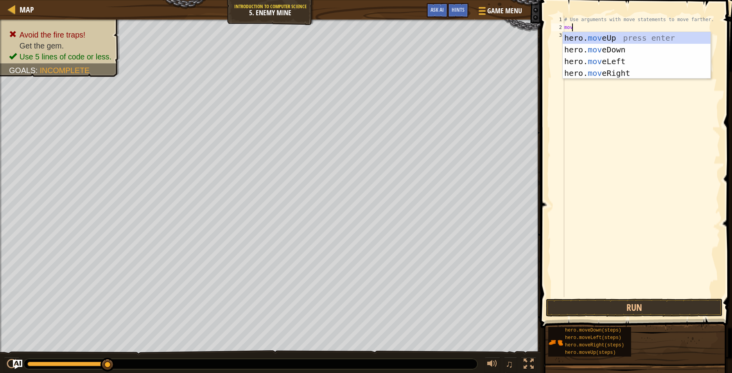
scroll to position [4, 0]
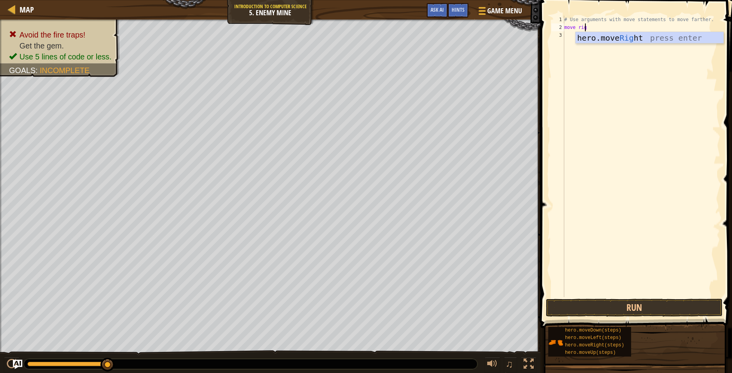
type textarea "move right"
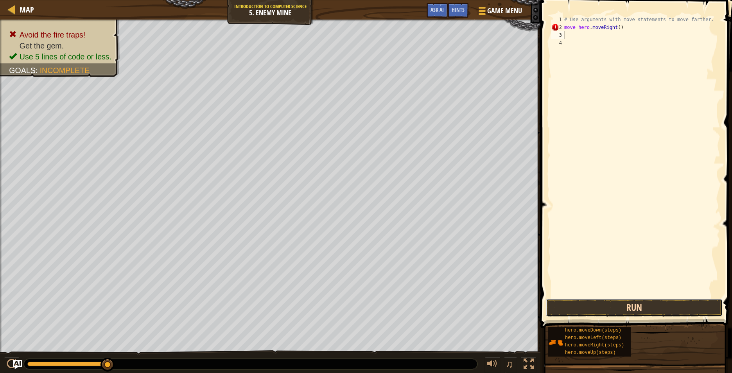
drag, startPoint x: 607, startPoint y: 306, endPoint x: 605, endPoint y: 309, distance: 4.2
click at [608, 306] on button "Run" at bounding box center [634, 308] width 177 height 18
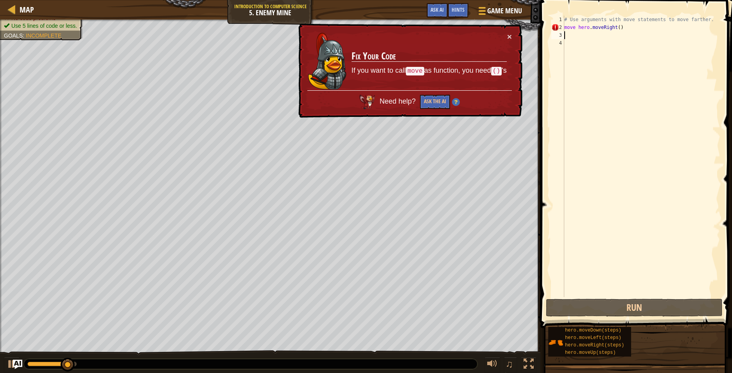
click at [613, 23] on div "# Use arguments with move statements to move farther. move hero . moveRight ( )" at bounding box center [642, 164] width 158 height 297
type textarea "# Use arguments with move statements to move farther. move hero.moveRight()"
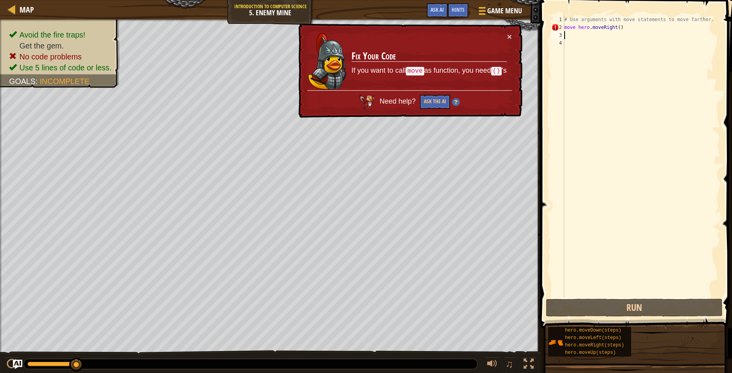
click at [644, 32] on div "# Use arguments with move statements to move farther. move hero . moveRight ( )" at bounding box center [642, 164] width 158 height 297
click at [641, 25] on div "# Use arguments with move statements to move farther. move hero . moveRight ( )" at bounding box center [642, 164] width 158 height 297
type textarea "move hero.moveRight()"
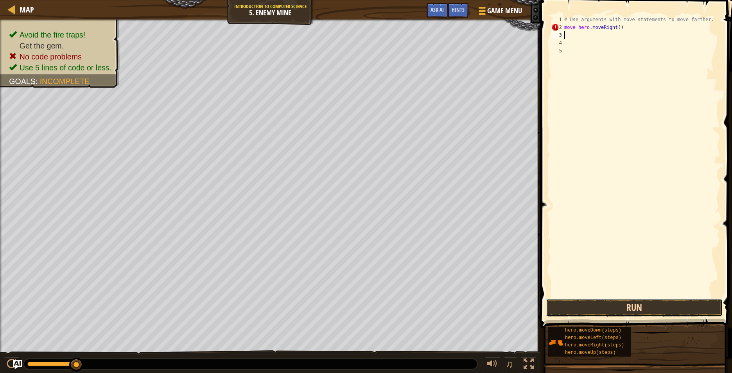
click at [604, 307] on button "Run" at bounding box center [634, 308] width 177 height 18
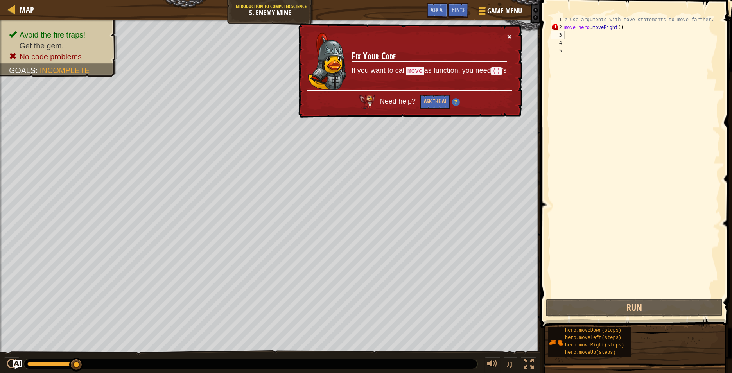
click at [507, 32] on button "×" at bounding box center [509, 36] width 5 height 8
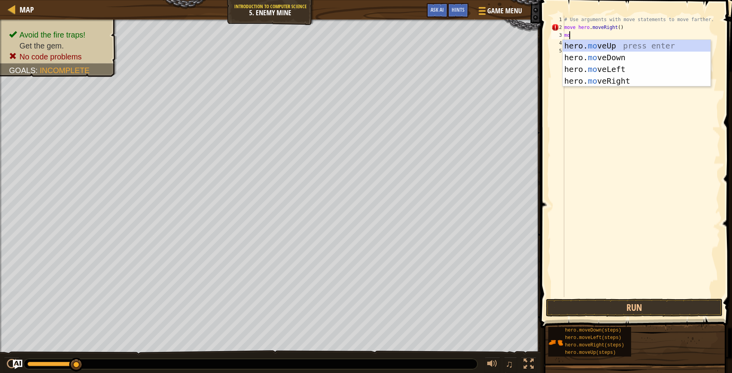
type textarea "mov"
click at [595, 79] on div "hero. mov eUp press enter hero. mov eDown press enter hero. mov eLeft press ent…" at bounding box center [637, 75] width 148 height 70
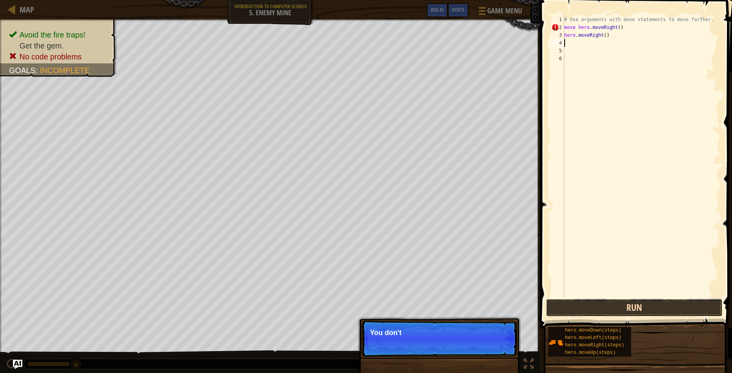
click at [579, 305] on button "Run" at bounding box center [634, 308] width 177 height 18
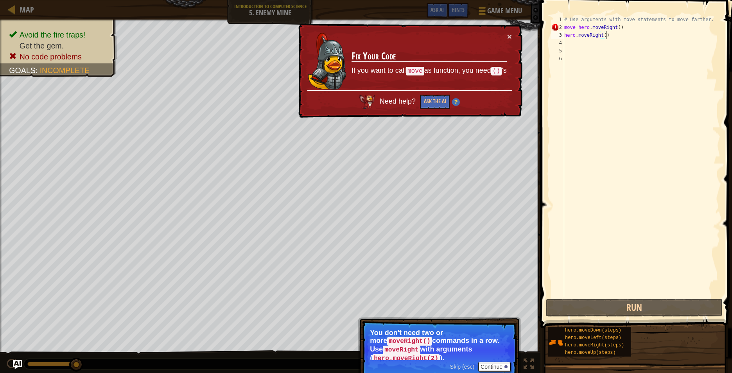
drag, startPoint x: 609, startPoint y: 35, endPoint x: 586, endPoint y: 57, distance: 31.5
click at [602, 39] on div "# Use arguments with move statements to move farther. move hero . moveRight ( )…" at bounding box center [642, 164] width 158 height 297
type textarea "hero.moveRight()"
click at [572, 41] on div "# Use arguments with move statements to move farther. move hero . moveRight ( )…" at bounding box center [642, 157] width 158 height 282
click at [499, 362] on button "Continue" at bounding box center [495, 367] width 32 height 10
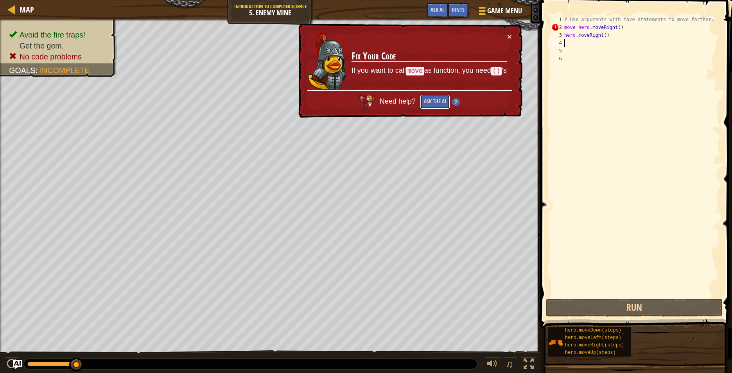
click at [433, 99] on button "Ask the AI" at bounding box center [435, 102] width 30 height 14
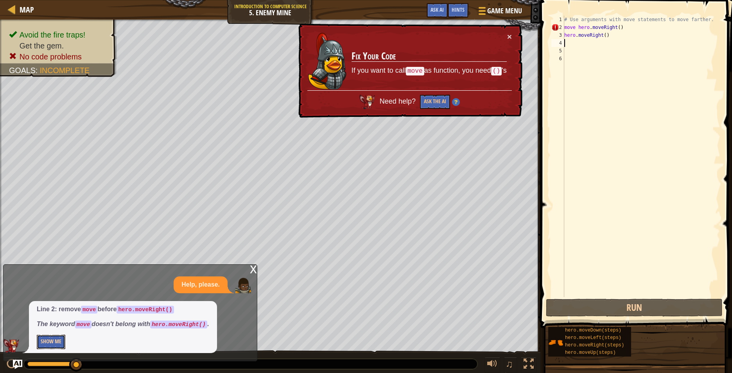
click at [57, 340] on button "Show Me" at bounding box center [51, 342] width 29 height 14
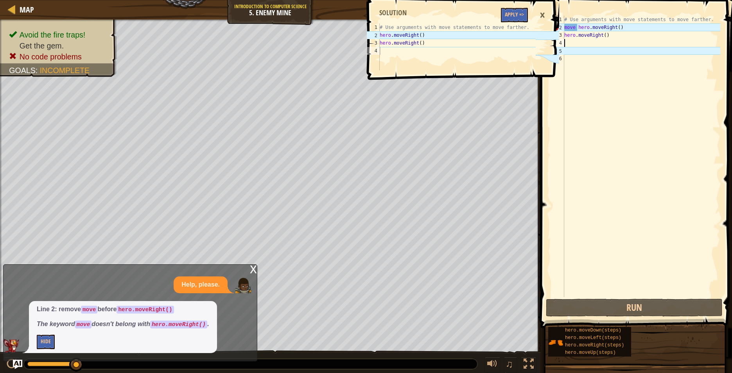
click at [542, 12] on div "×" at bounding box center [542, 15] width 13 height 18
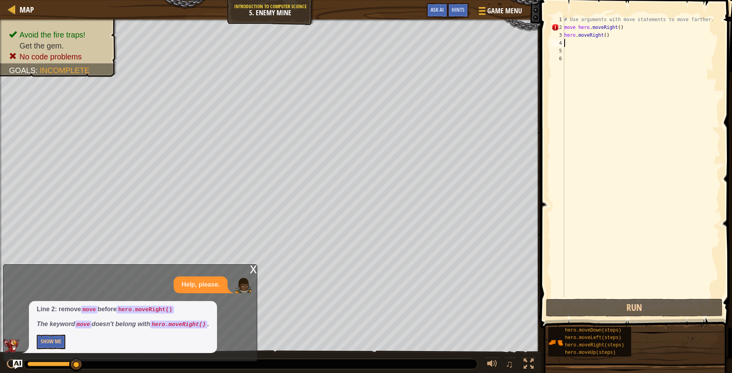
click at [663, 42] on div "# Use arguments with move statements to move farther. move hero . moveRight ( )…" at bounding box center [642, 164] width 158 height 297
click at [660, 39] on div "# Use arguments with move statements to move farther. move hero . moveRight ( )…" at bounding box center [642, 164] width 158 height 297
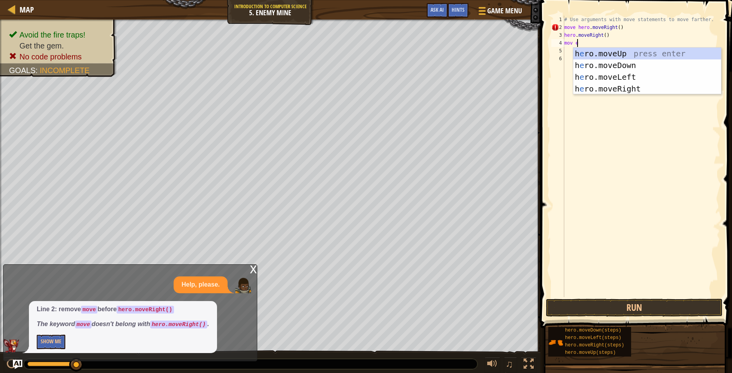
scroll to position [4, 1]
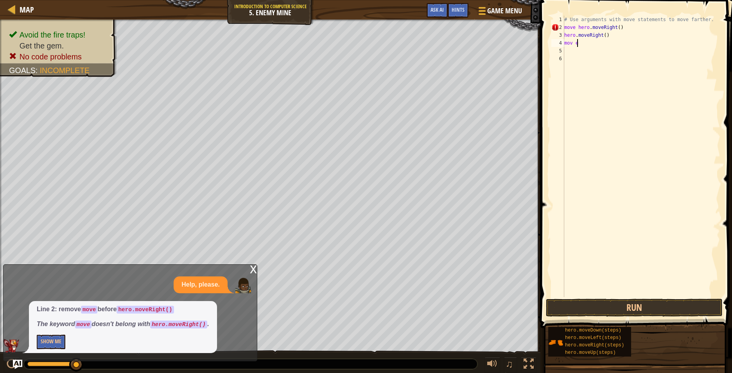
click at [586, 43] on div "# Use arguments with move statements to move farther. move hero . moveRight ( )…" at bounding box center [642, 164] width 158 height 297
type textarea "move up"
click at [630, 57] on div "hero.move Up press enter" at bounding box center [650, 65] width 148 height 35
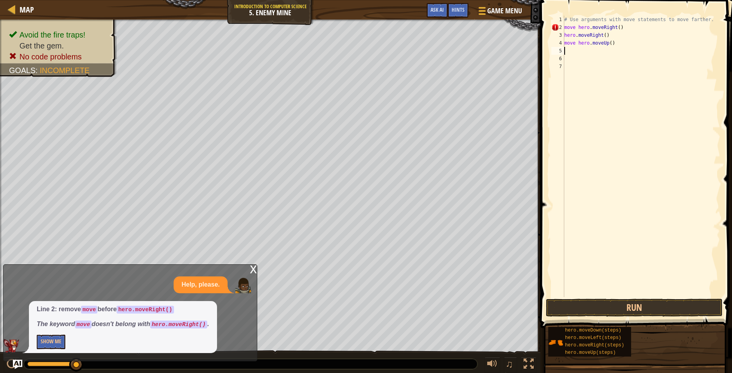
scroll to position [4, 0]
click at [592, 300] on button "Run" at bounding box center [634, 308] width 177 height 18
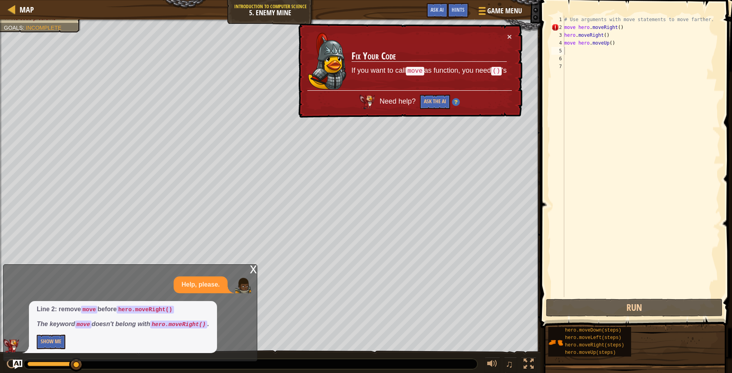
click at [512, 35] on div "× Fix Your Code If you want to call move as function, you need () 's Need help?…" at bounding box center [410, 70] width 226 height 95
click at [509, 36] on button "×" at bounding box center [509, 36] width 5 height 8
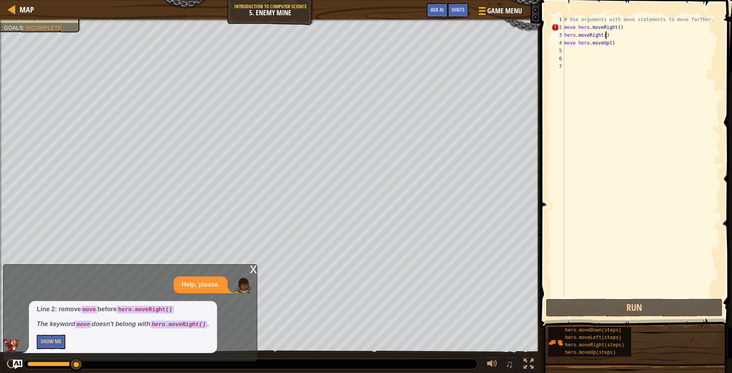
click at [630, 33] on div "# Use arguments with move statements to move farther. move hero . moveRight ( )…" at bounding box center [642, 164] width 158 height 297
click at [622, 30] on div "# Use arguments with move statements to move farther. move hero . moveRight ( )…" at bounding box center [642, 164] width 158 height 297
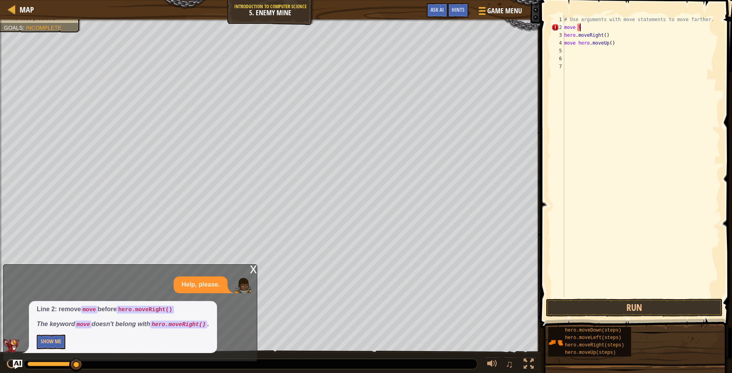
type textarea "m"
click at [608, 40] on div "# Use arguments with move statements to move farther. hero . moveRight ( ) move…" at bounding box center [642, 164] width 158 height 297
drag, startPoint x: 577, startPoint y: 36, endPoint x: 575, endPoint y: 45, distance: 9.2
click at [574, 40] on div "# Use arguments with move statements to move farther. hero . moveRight ( ) move…" at bounding box center [642, 164] width 158 height 297
click at [622, 39] on div "# Use arguments with move statements to move farther. hero . moveRight ( ) move…" at bounding box center [642, 157] width 158 height 282
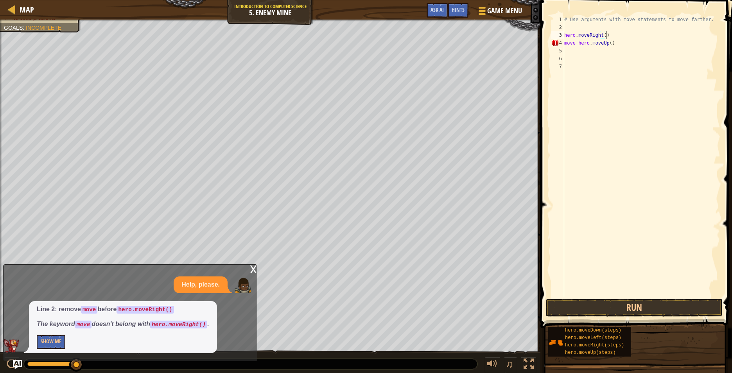
click at [622, 39] on div "# Use arguments with move statements to move farther. hero . moveRight ( ) move…" at bounding box center [642, 164] width 158 height 297
type textarea "h"
click at [615, 45] on div "# Use arguments with move statements to move farther. move hero . moveUp ( )" at bounding box center [642, 164] width 158 height 297
type textarea "m"
click at [255, 269] on div "x" at bounding box center [253, 269] width 7 height 8
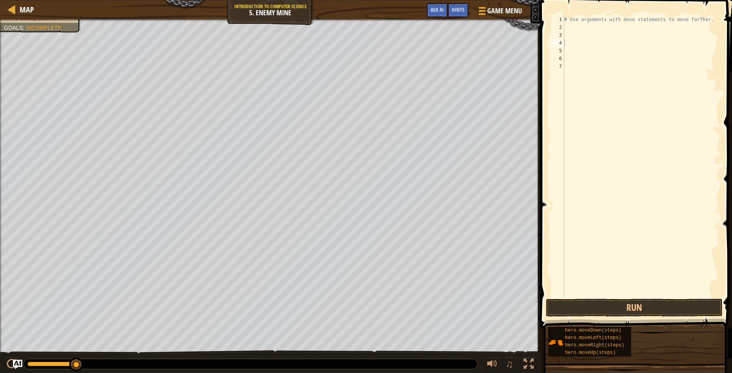
click at [560, 22] on div "1" at bounding box center [558, 20] width 13 height 8
click at [584, 49] on div "# Use arguments with move statements to move farther." at bounding box center [642, 164] width 158 height 297
click at [575, 28] on div "# Use arguments with move statements to move farther." at bounding box center [642, 164] width 158 height 297
type textarea "move right"
click at [622, 312] on button "Run" at bounding box center [634, 308] width 177 height 18
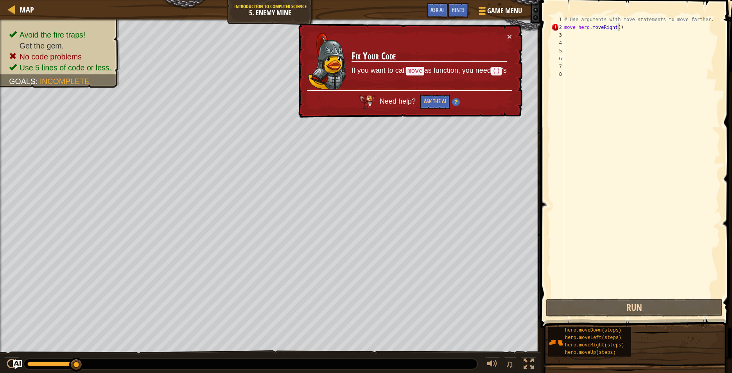
click at [696, 26] on div "# Use arguments with move statements to move farther. move hero . moveRight ( )" at bounding box center [642, 164] width 158 height 297
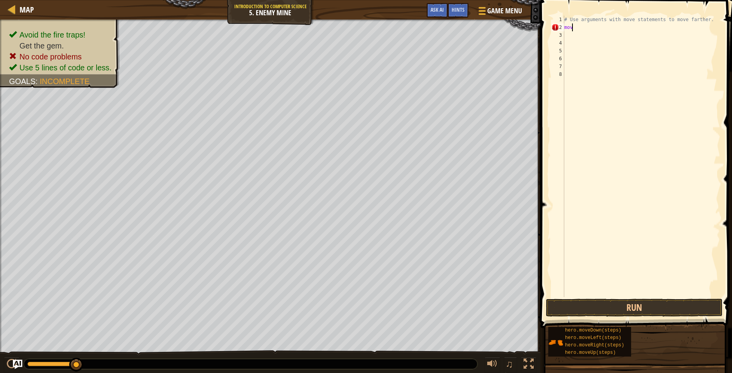
type textarea "m"
click at [679, 0] on body "Map Introduction to Computer Science 5. Enemy Mine Game Menu Done Hints Ask AI …" at bounding box center [366, 0] width 732 height 0
click at [676, 299] on button "Run" at bounding box center [634, 308] width 177 height 18
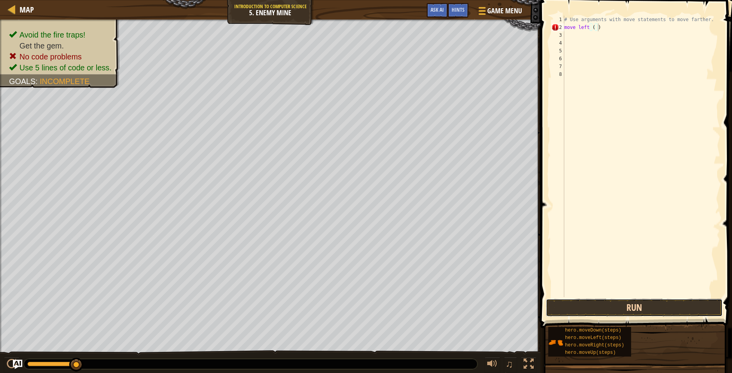
click at [649, 299] on button "Run" at bounding box center [634, 308] width 177 height 18
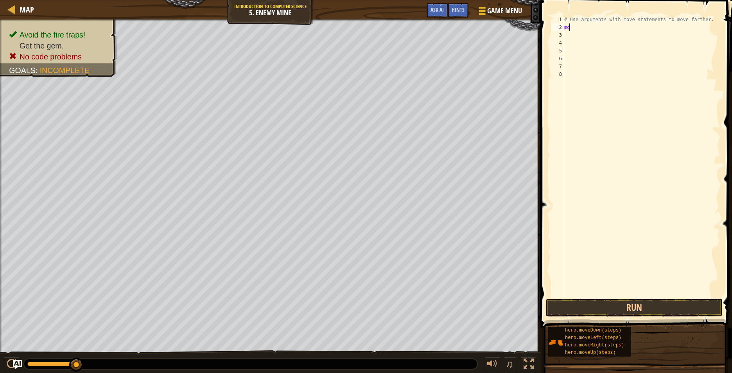
scroll to position [4, 0]
type textarea "m"
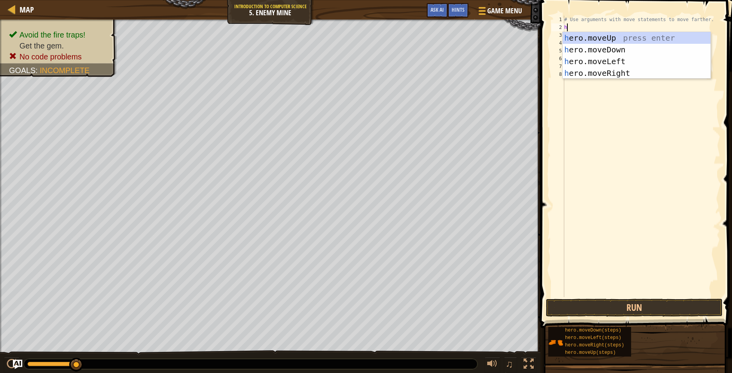
type textarea "he"
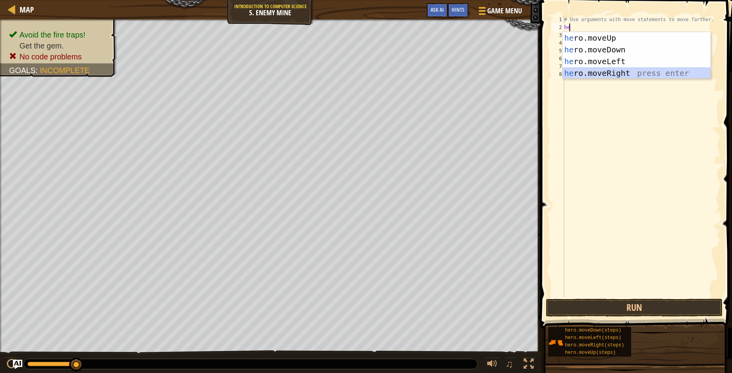
click at [630, 71] on div "he ro.moveUp press enter he ro.moveDown press enter he ro.moveLeft press enter …" at bounding box center [637, 67] width 148 height 70
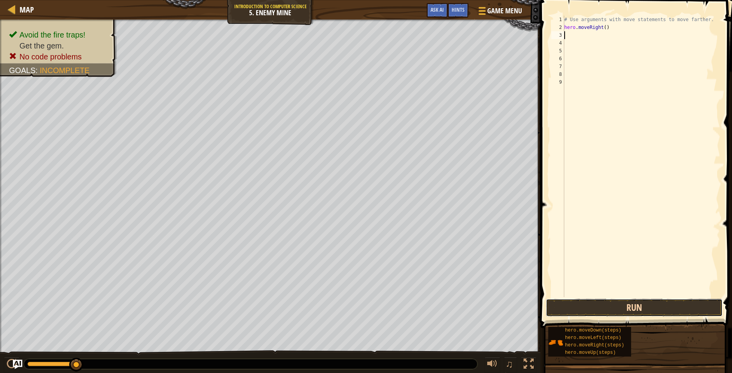
click at [651, 306] on button "Run" at bounding box center [634, 308] width 177 height 18
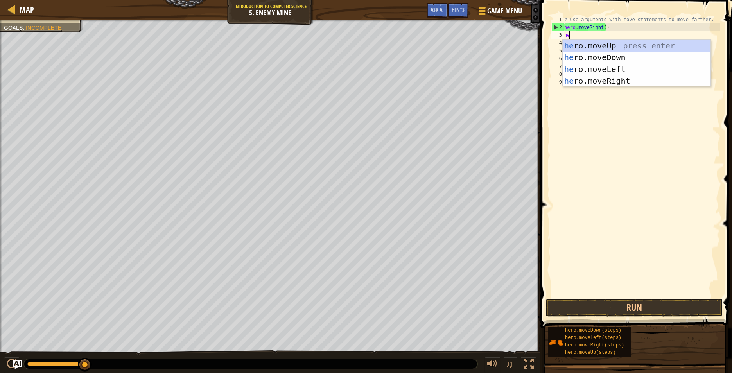
type textarea "her"
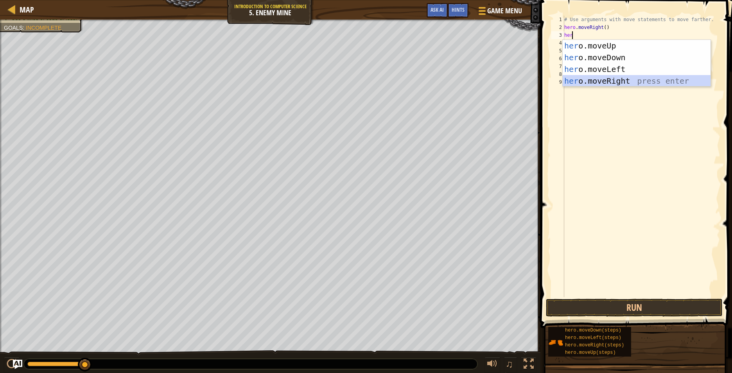
click at [683, 79] on div "her o.moveUp press enter her o.moveDown press enter her o.moveLeft press enter …" at bounding box center [637, 75] width 148 height 70
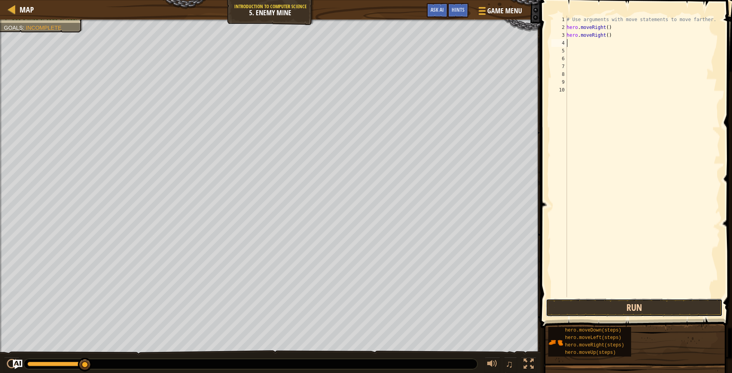
drag, startPoint x: 608, startPoint y: 305, endPoint x: 612, endPoint y: 301, distance: 6.1
click at [608, 305] on button "Run" at bounding box center [634, 308] width 177 height 18
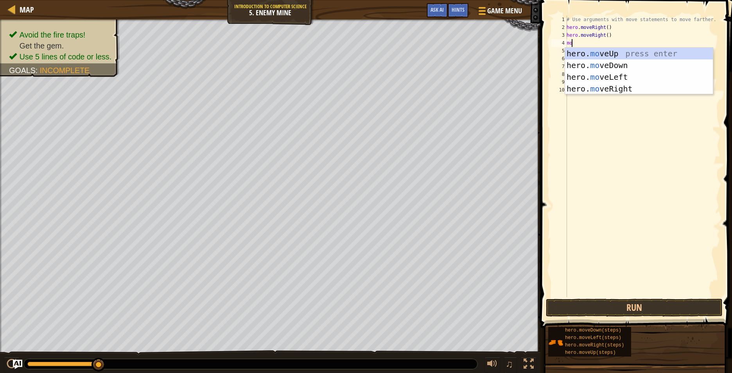
type textarea "m"
type textarea "her"
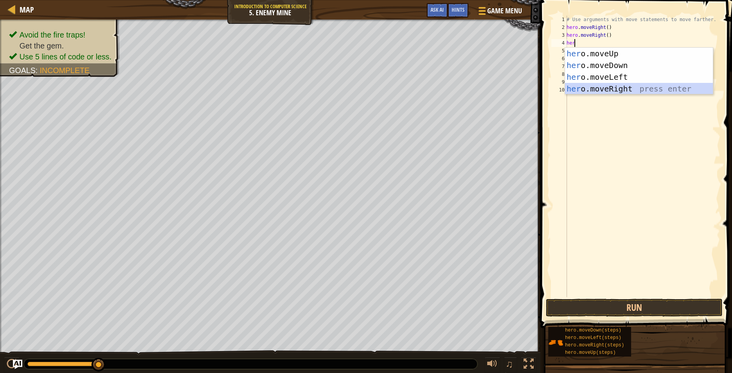
click at [598, 89] on div "her o.moveUp press enter her o.moveDown press enter her o.moveLeft press enter …" at bounding box center [639, 83] width 148 height 70
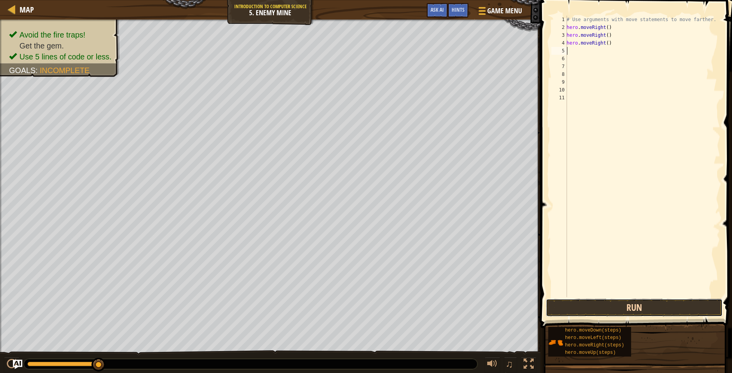
click at [607, 303] on button "Run" at bounding box center [634, 308] width 177 height 18
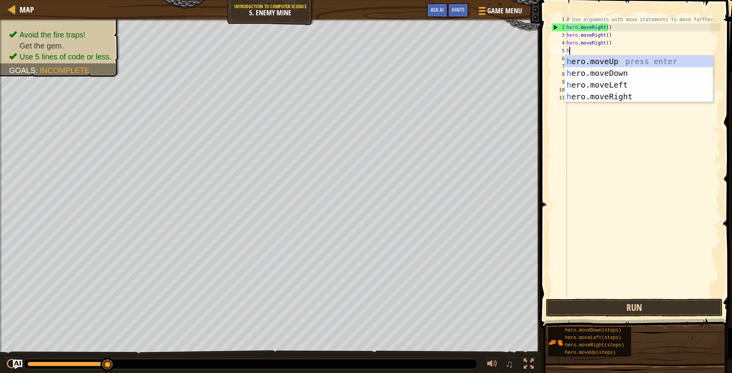
type textarea "her"
click at [612, 57] on div "her o.moveUp press enter her o.moveDown press enter her o.moveLeft press enter …" at bounding box center [639, 91] width 148 height 70
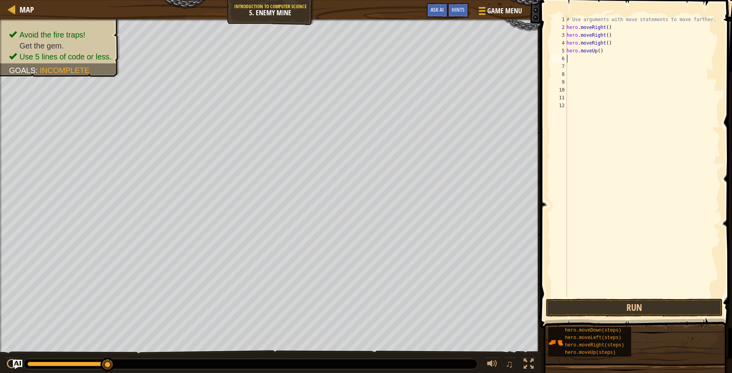
scroll to position [4, 0]
drag, startPoint x: 689, startPoint y: 306, endPoint x: 699, endPoint y: 299, distance: 12.1
click at [698, 305] on button "Run" at bounding box center [634, 308] width 177 height 18
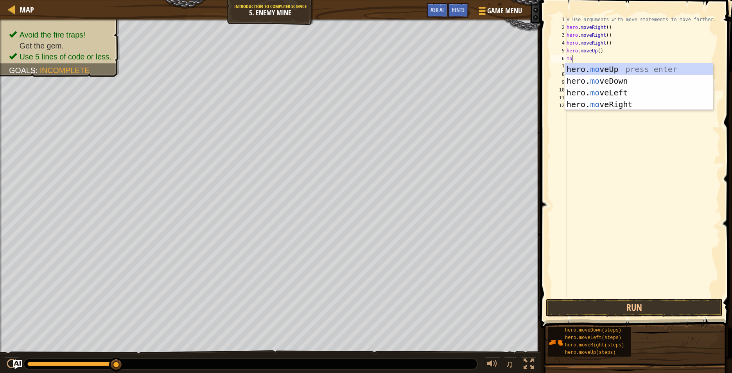
type textarea "m"
type textarea "her"
click at [567, 103] on div "her o.moveUp press enter her o.moveDown press enter her o.moveLeft press enter …" at bounding box center [639, 98] width 148 height 70
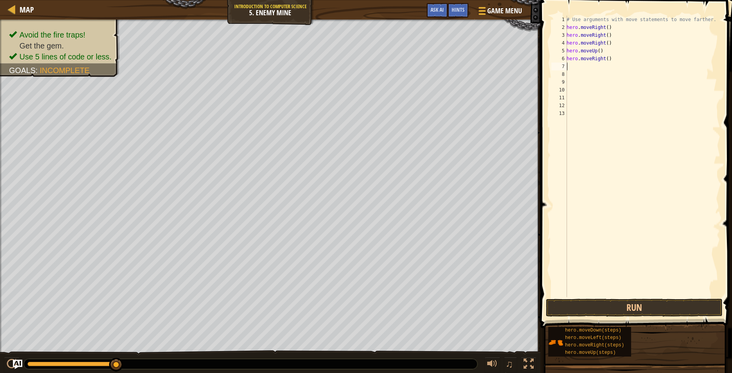
scroll to position [4, 0]
click at [636, 308] on button "Run" at bounding box center [634, 308] width 177 height 18
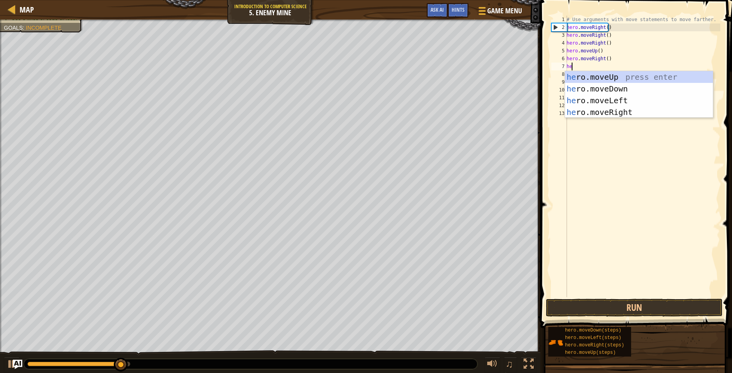
type textarea "her"
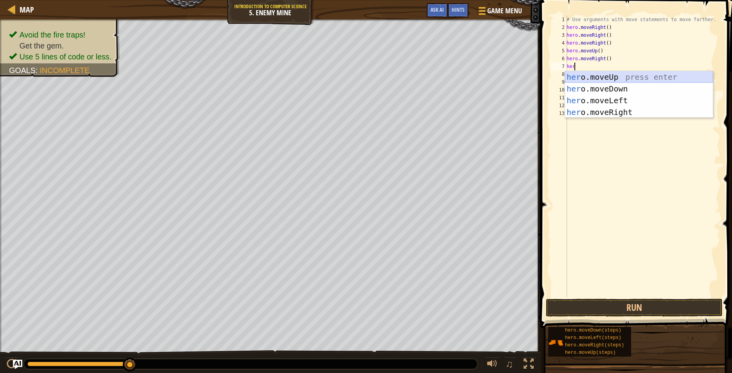
click at [644, 77] on div "her o.moveUp press enter her o.moveDown press enter her o.moveLeft press enter …" at bounding box center [639, 106] width 148 height 70
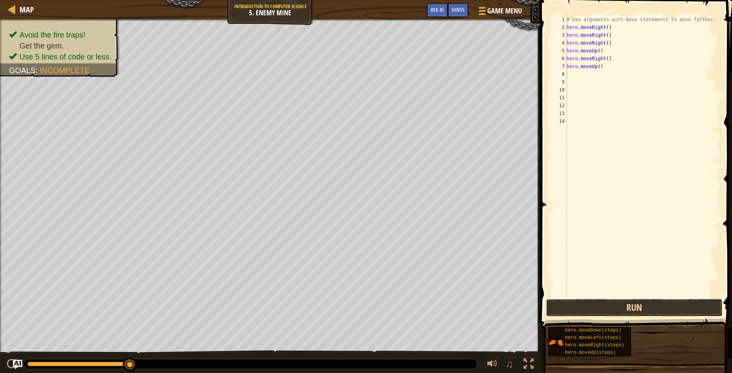
click at [656, 303] on button "Run" at bounding box center [634, 308] width 177 height 18
type textarea "m"
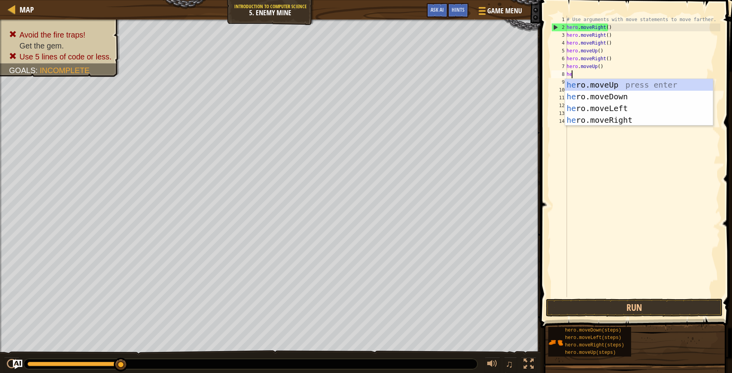
type textarea "her"
click at [643, 100] on div "her o.moveUp press enter her o.moveDown press enter her o.moveLeft press enter …" at bounding box center [639, 114] width 148 height 70
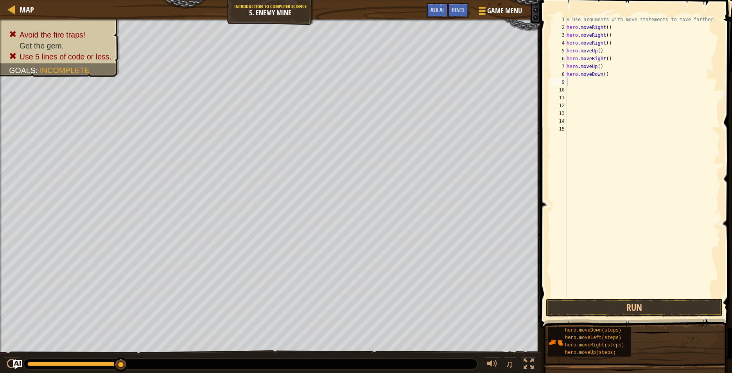
scroll to position [4, 0]
click at [653, 310] on button "Run" at bounding box center [634, 308] width 177 height 18
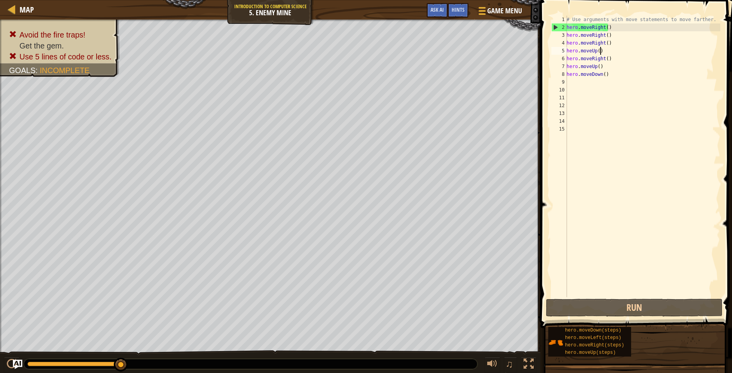
click at [652, 53] on div "# Use arguments with move statements to move farther. hero . moveRight ( ) hero…" at bounding box center [642, 164] width 155 height 297
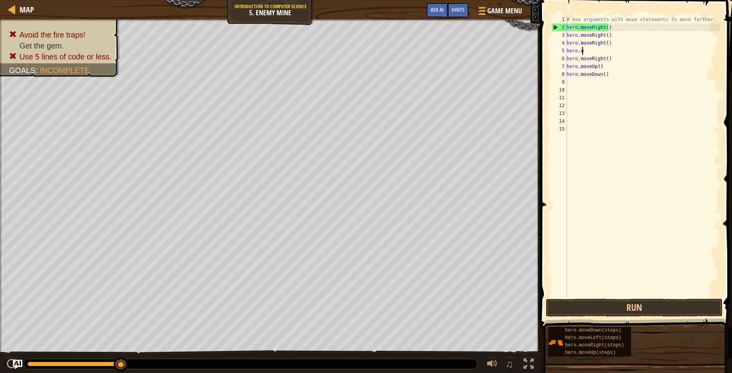
type textarea "h"
click at [641, 61] on div "# Use arguments with move statements to move farther. hero . moveRight ( ) hero…" at bounding box center [642, 164] width 155 height 297
type textarea "h"
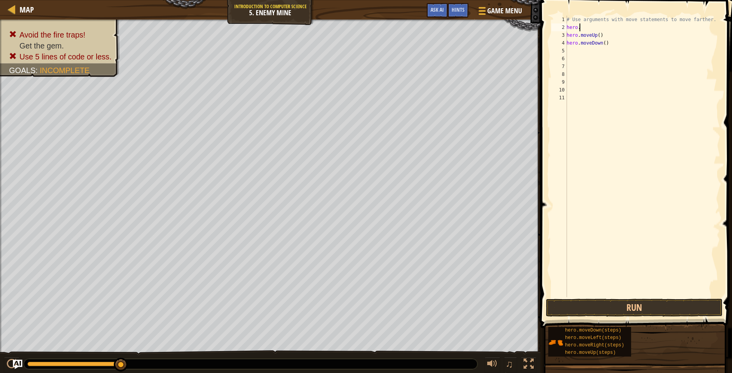
type textarea "h"
click at [623, 50] on div "# Use arguments with move statements to move farther. hero . moveUp ( ) hero . …" at bounding box center [642, 164] width 155 height 297
click at [621, 43] on div "# Use arguments with move statements to move farther. hero . moveUp ( ) hero . …" at bounding box center [642, 164] width 155 height 297
type textarea "h"
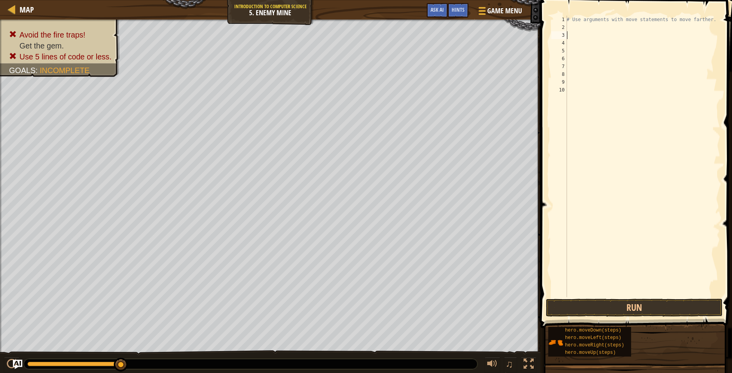
click at [569, 29] on div "# Use arguments with move statements to move farther." at bounding box center [642, 164] width 155 height 297
click at [571, 30] on div "# Use arguments with move statements to move farther." at bounding box center [642, 164] width 155 height 297
type textarea "h"
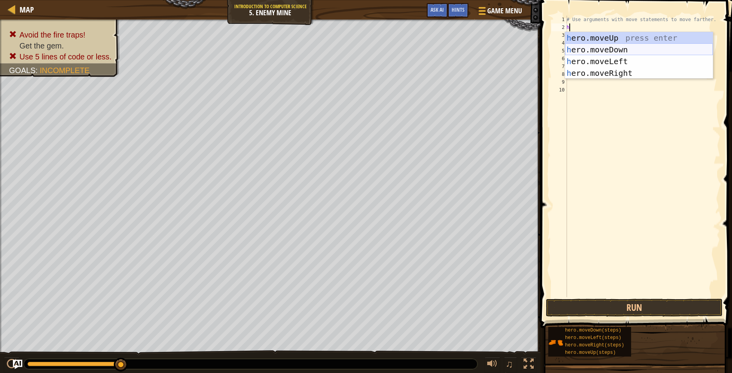
click at [628, 49] on div "h ero.moveUp press enter h ero.moveDown press enter h ero.moveLeft press enter …" at bounding box center [639, 67] width 148 height 70
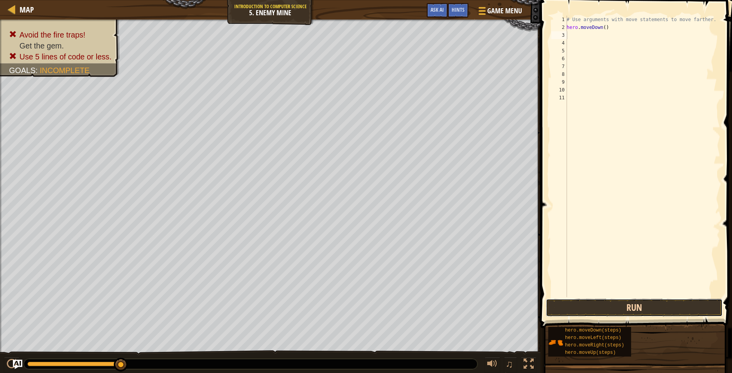
click at [599, 308] on button "Run" at bounding box center [634, 308] width 177 height 18
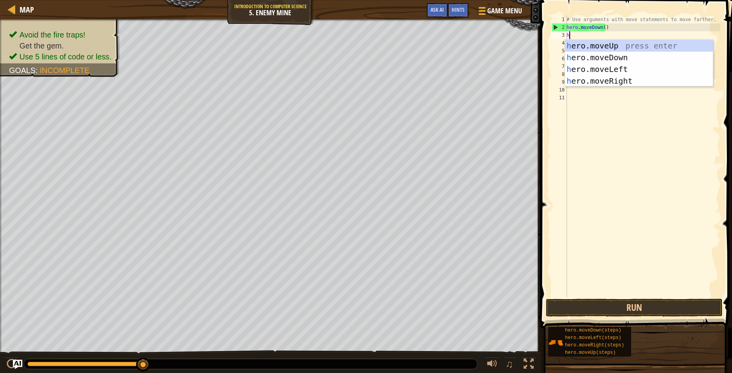
type textarea "her"
click at [621, 78] on div "her o.moveUp press enter her o.moveDown press enter her o.moveLeft press enter …" at bounding box center [639, 75] width 148 height 70
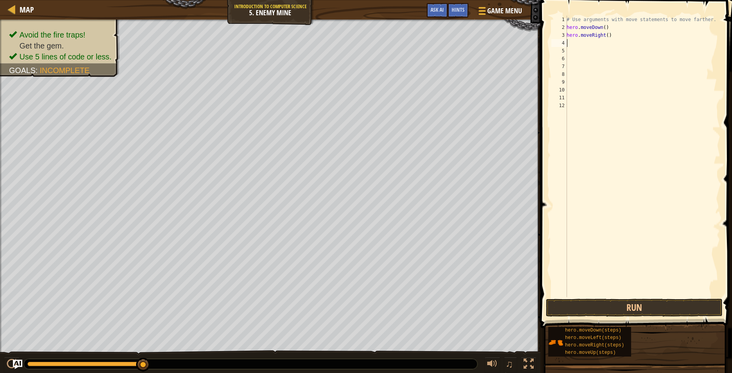
scroll to position [4, 0]
click at [610, 310] on button "Run" at bounding box center [634, 308] width 177 height 18
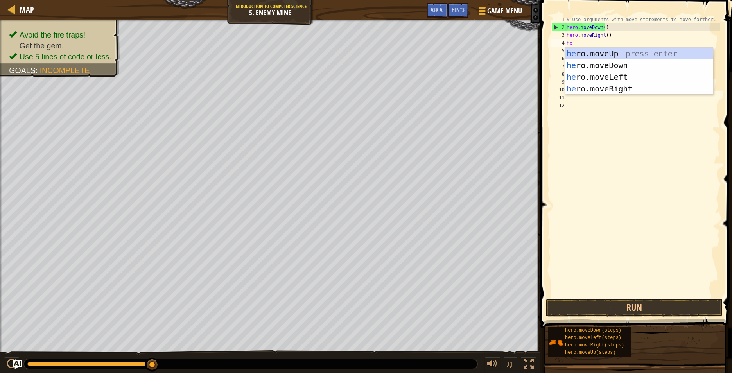
type textarea "her"
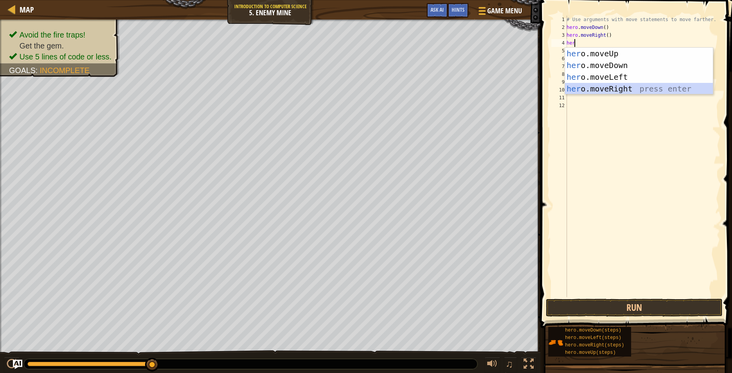
click at [609, 84] on div "her o.moveUp press enter her o.moveDown press enter her o.moveLeft press enter …" at bounding box center [639, 83] width 148 height 70
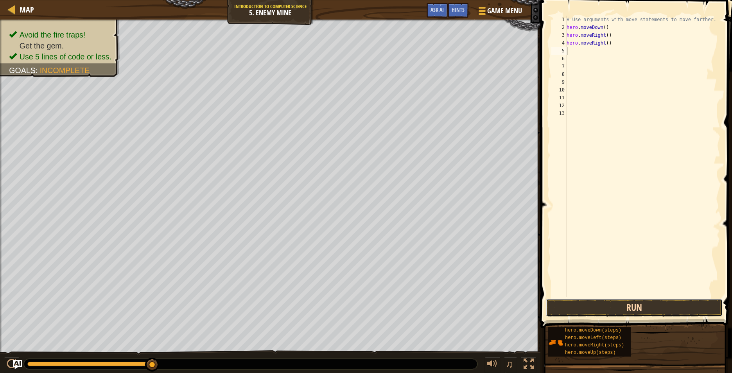
click at [597, 309] on button "Run" at bounding box center [634, 308] width 177 height 18
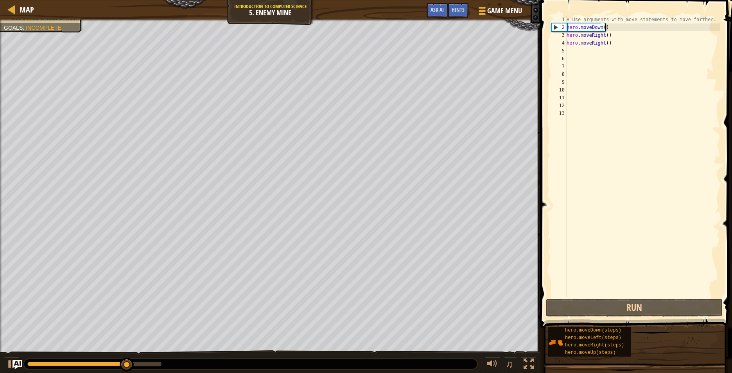
click at [619, 29] on div "# Use arguments with move statements to move farther. hero . moveDown ( ) hero …" at bounding box center [642, 164] width 155 height 297
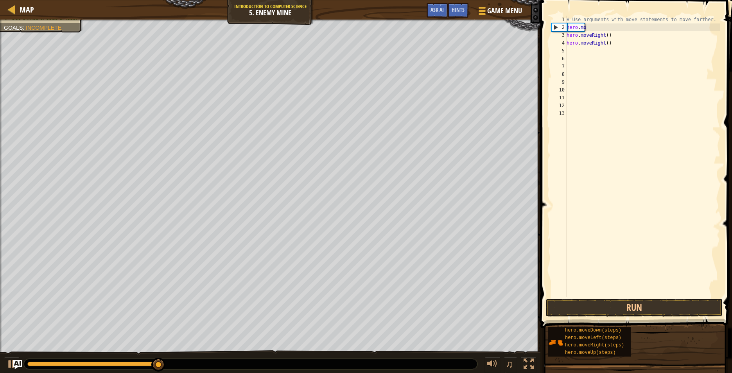
type textarea "h"
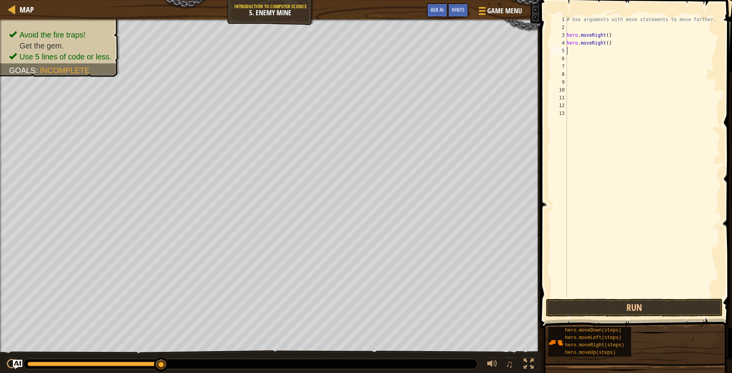
click at [570, 49] on div "# Use arguments with move statements to move farther. hero . moveRight ( ) hero…" at bounding box center [642, 164] width 155 height 297
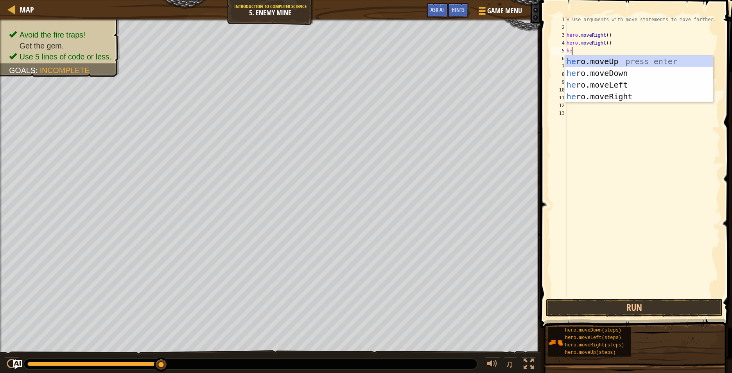
type textarea "her"
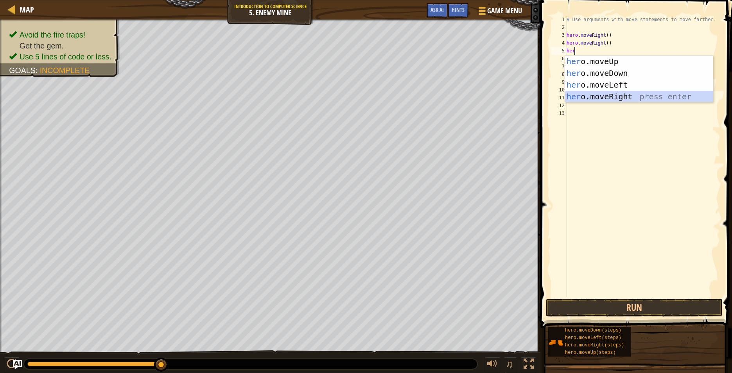
click at [637, 100] on div "her o.moveUp press enter her o.moveDown press enter her o.moveLeft press enter …" at bounding box center [639, 91] width 148 height 70
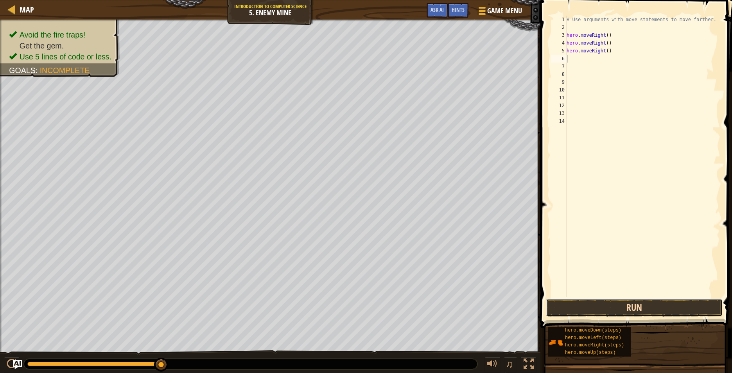
click at [672, 310] on button "Run" at bounding box center [634, 308] width 177 height 18
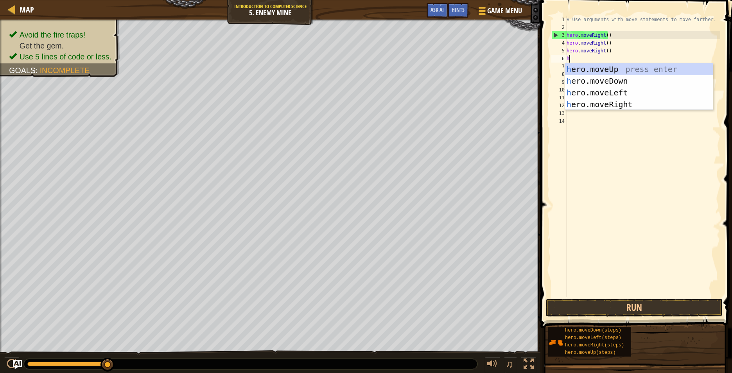
type textarea "her"
click at [622, 68] on div "her o.moveUp press enter her o.moveDown press enter her o.moveLeft press enter …" at bounding box center [639, 98] width 148 height 70
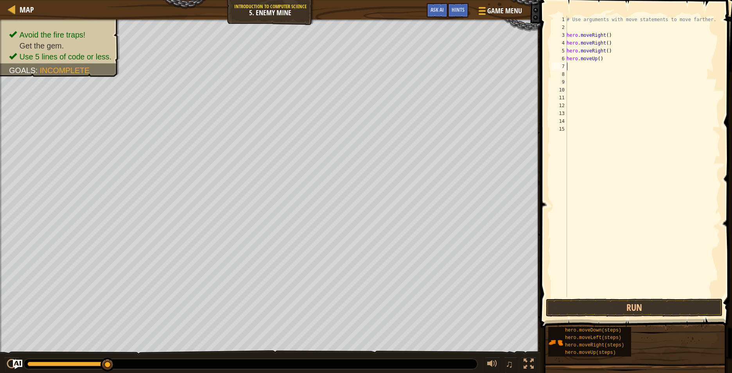
scroll to position [4, 0]
click at [648, 311] on button "Run" at bounding box center [634, 308] width 177 height 18
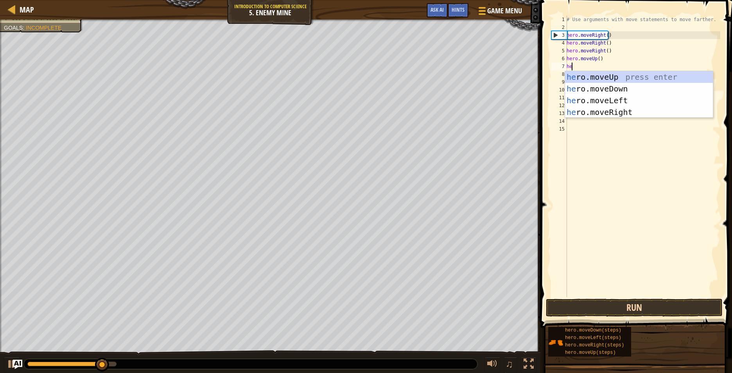
type textarea "her"
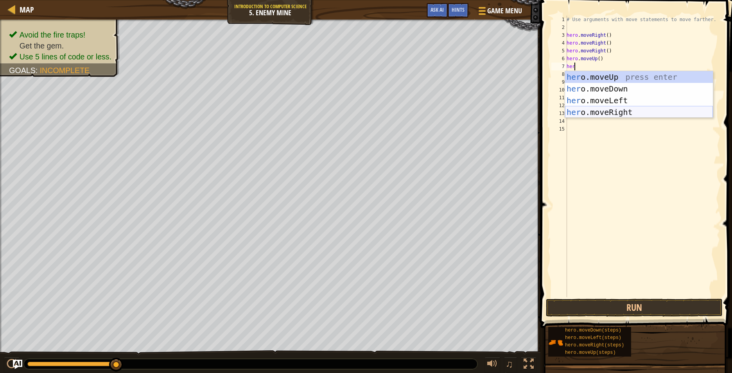
click at [653, 114] on div "her o.moveUp press enter her o.moveDown press enter her o.moveLeft press enter …" at bounding box center [639, 106] width 148 height 70
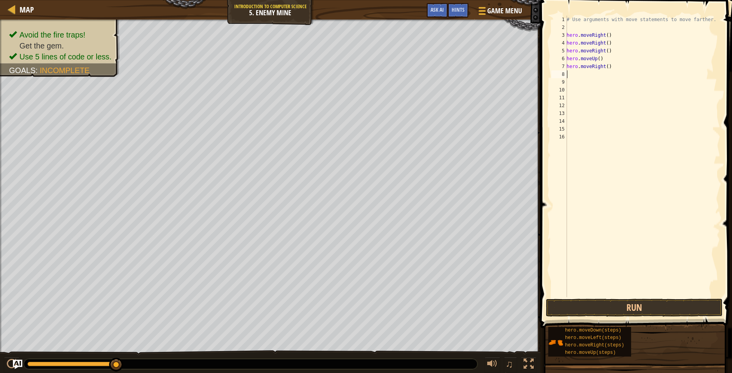
scroll to position [4, 0]
click at [636, 304] on button "Run" at bounding box center [634, 308] width 177 height 18
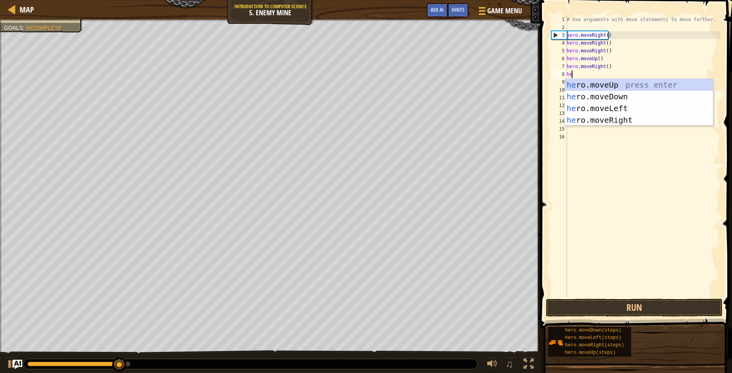
scroll to position [4, 0]
type textarea "hero"
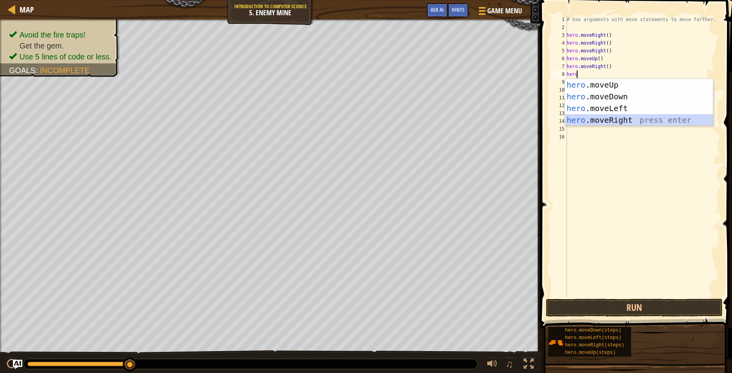
click at [593, 124] on div "hero .moveUp press enter hero .moveDown press enter hero .moveLeft press enter …" at bounding box center [639, 114] width 148 height 70
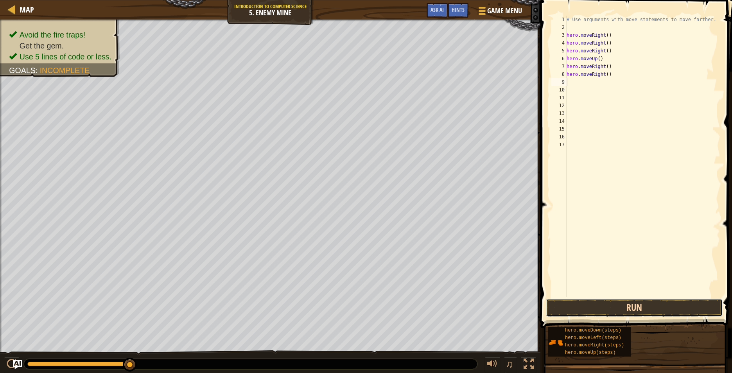
click at [561, 306] on button "Run" at bounding box center [634, 308] width 177 height 18
